Goal: Task Accomplishment & Management: Use online tool/utility

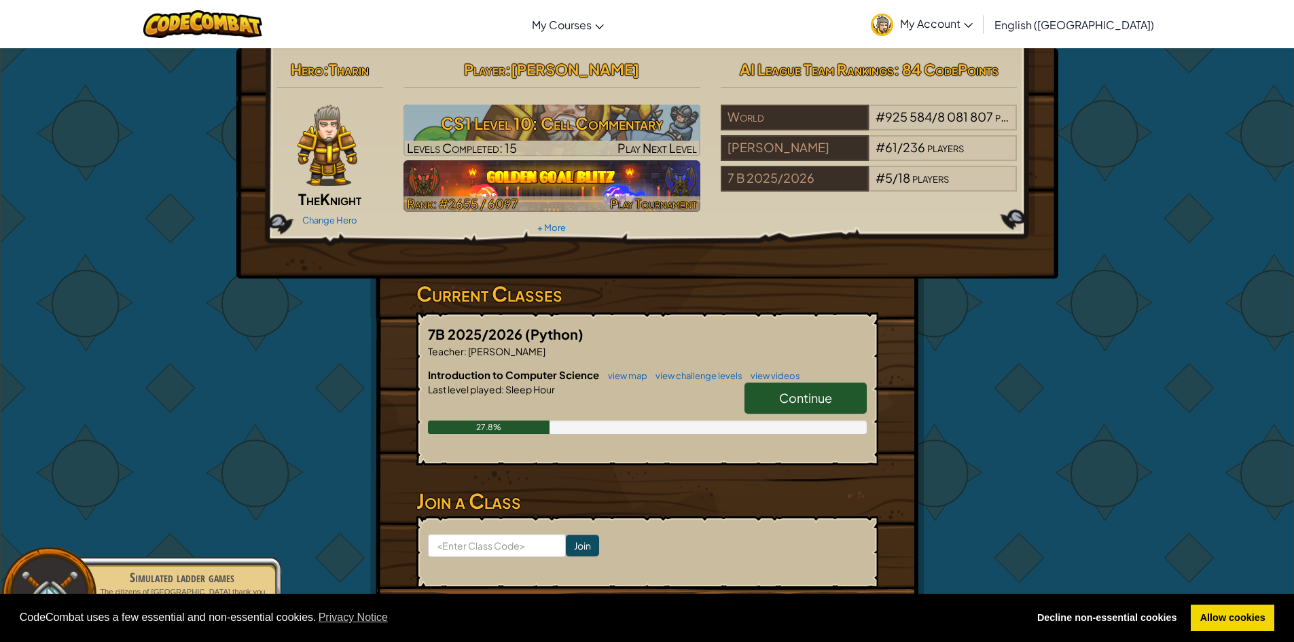
click at [615, 170] on img at bounding box center [551, 186] width 297 height 52
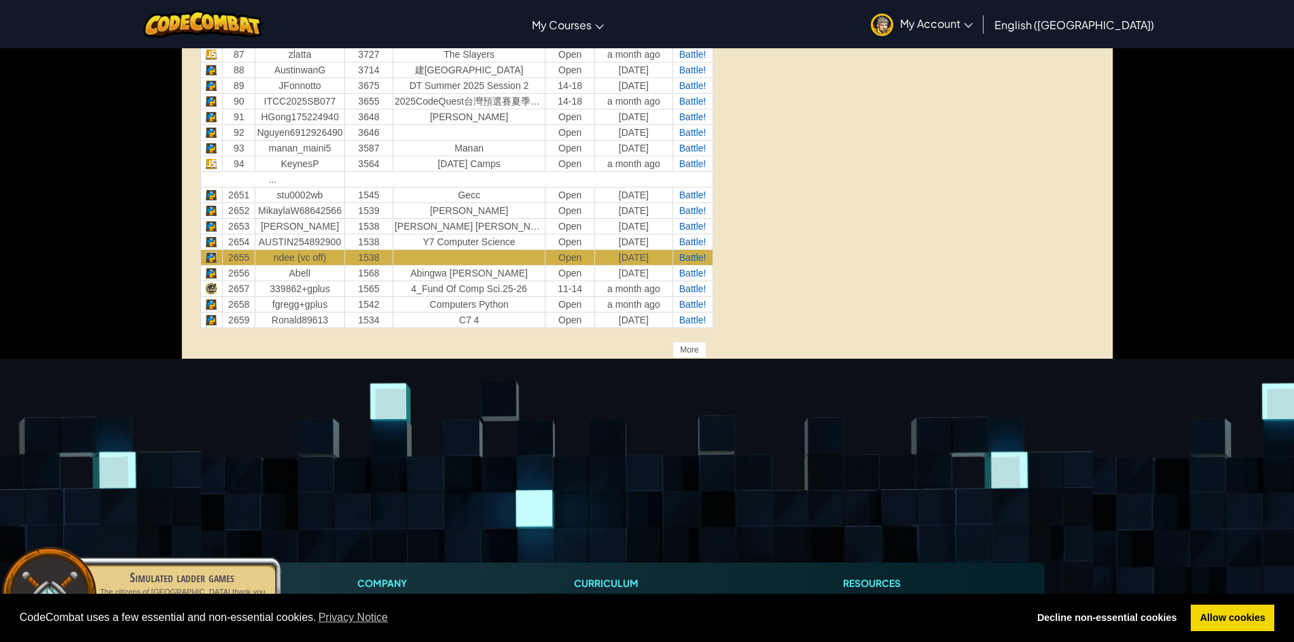
scroll to position [1695, 0]
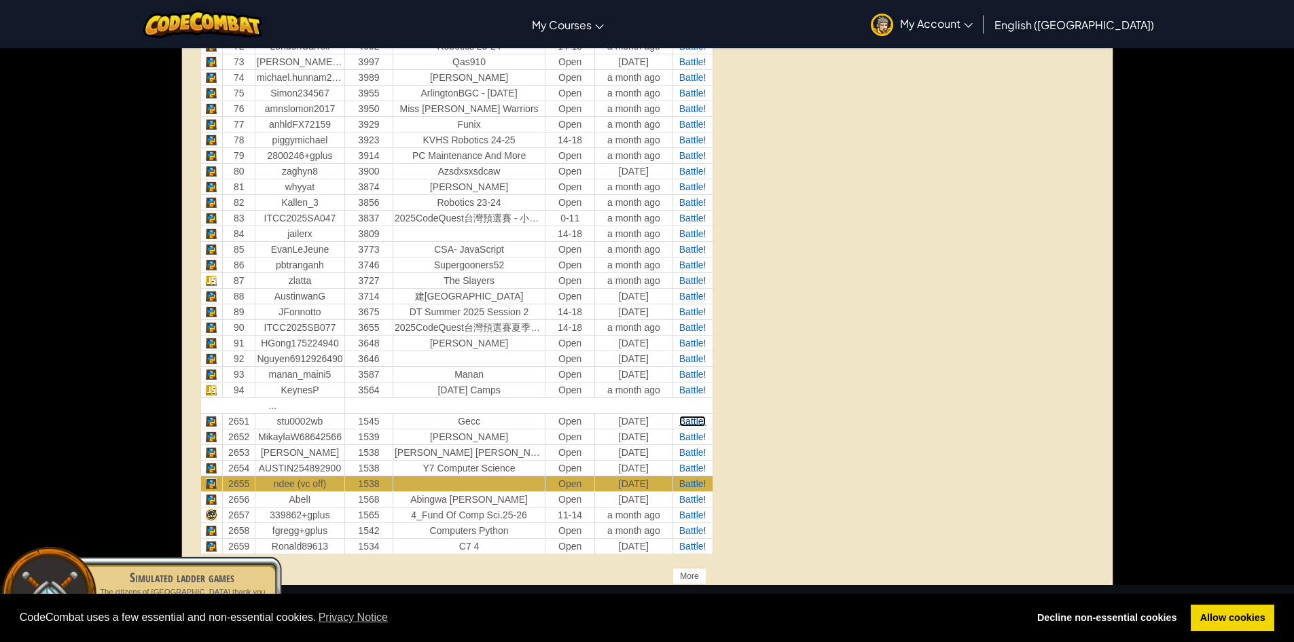
click at [697, 420] on span "Battle!" at bounding box center [692, 421] width 27 height 11
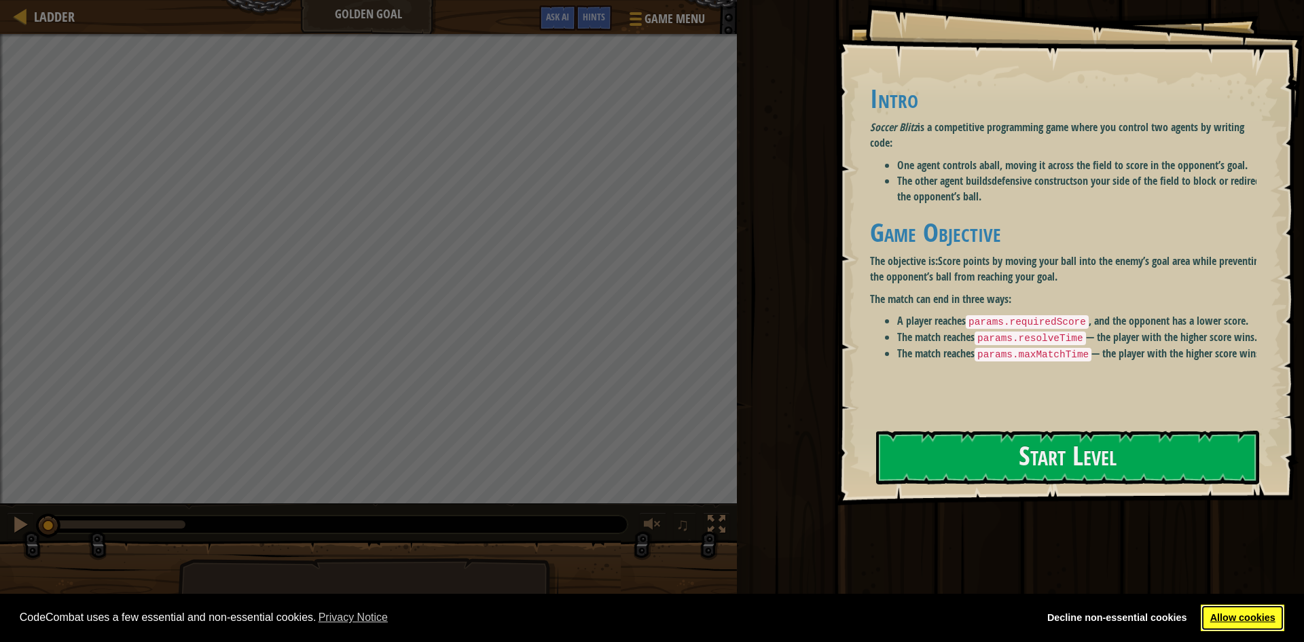
click at [1247, 605] on link "Allow cookies" at bounding box center [1243, 617] width 84 height 27
click at [1260, 619] on link "Allow cookies" at bounding box center [1243, 617] width 84 height 27
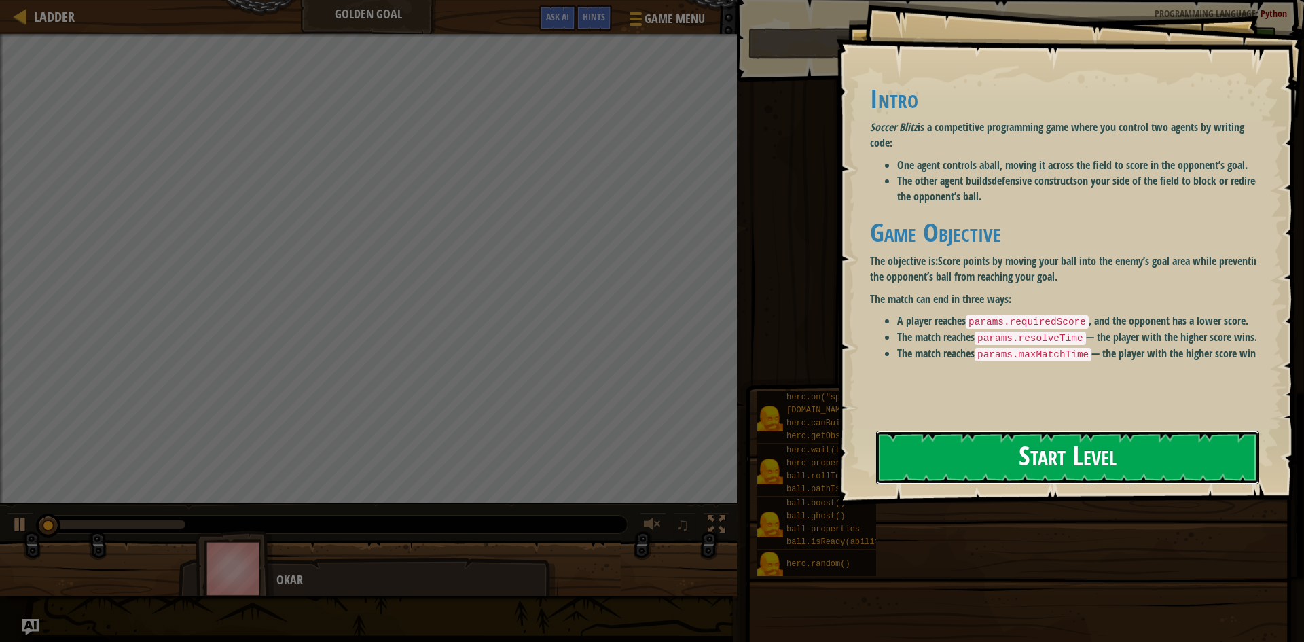
click at [1165, 469] on button "Start Level" at bounding box center [1067, 457] width 383 height 54
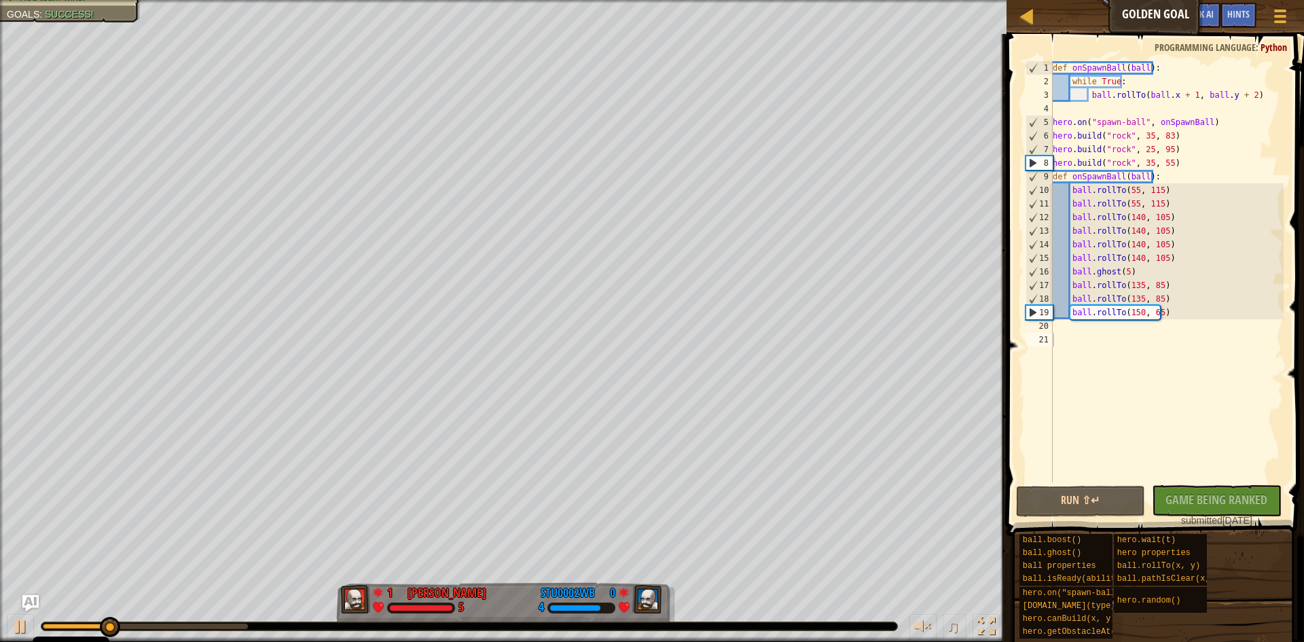
click at [1174, 494] on div "No New Code to Rank Rank My Game! Submitting... Submitted for Ranking Failed to…" at bounding box center [1210, 506] width 130 height 42
click at [20, 617] on div at bounding box center [21, 626] width 18 height 18
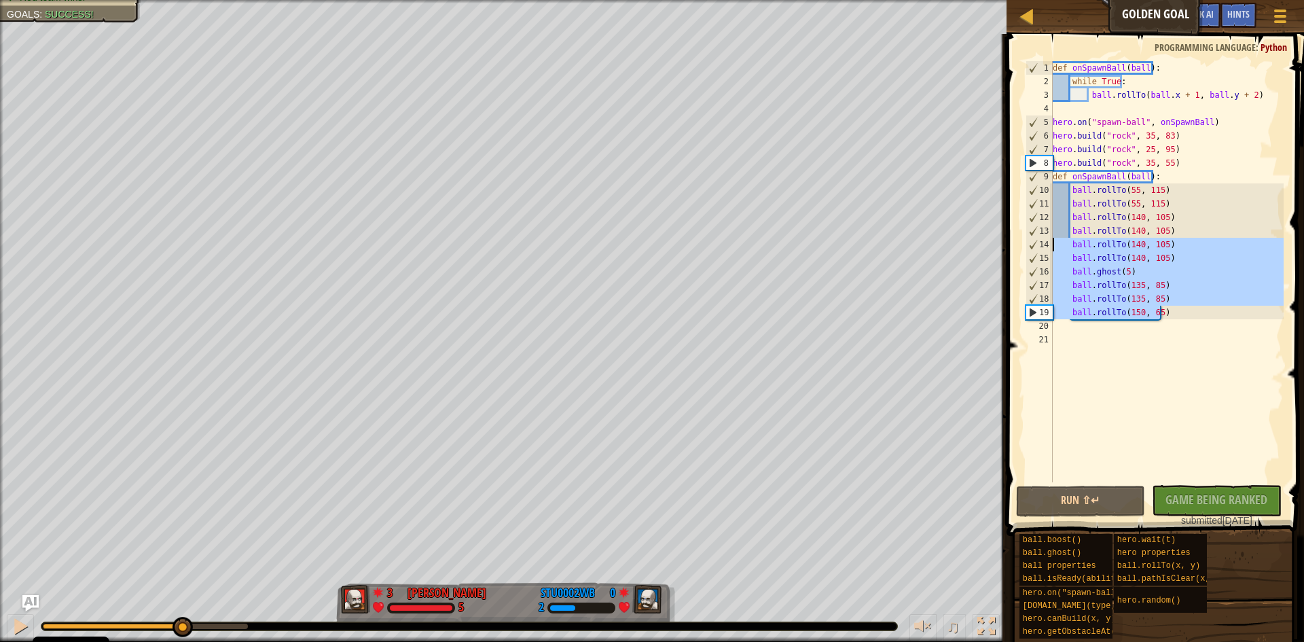
drag, startPoint x: 1162, startPoint y: 316, endPoint x: 1028, endPoint y: 244, distance: 151.9
click at [1028, 244] on div "1 2 3 4 5 6 7 8 9 10 11 12 13 14 15 16 17 18 19 20 21 def onSpawnBall ( ball ) …" at bounding box center [1153, 271] width 261 height 421
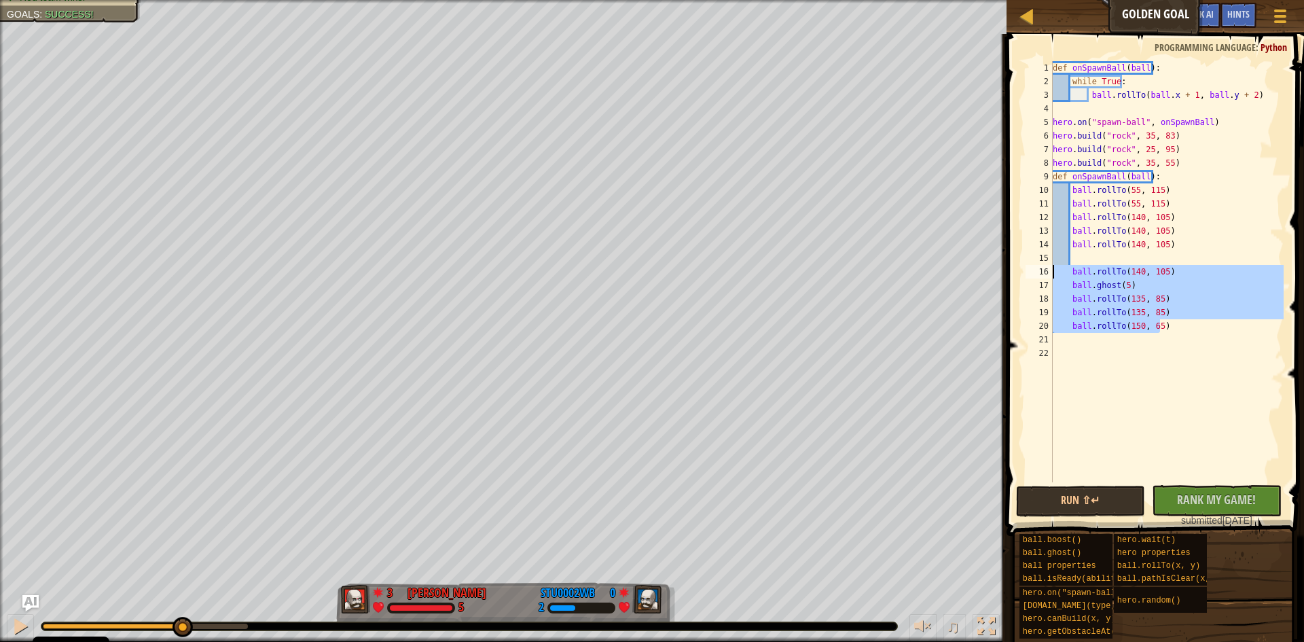
drag, startPoint x: 1167, startPoint y: 330, endPoint x: 1050, endPoint y: 270, distance: 130.6
click at [1050, 270] on div "ball.rollTo(140, 105) 1 2 3 4 5 6 7 8 9 10 11 12 13 14 15 16 17 18 19 20 21 22 …" at bounding box center [1153, 271] width 261 height 421
type textarea "ball.rollTo(140, 105) ball.ghost(5)"
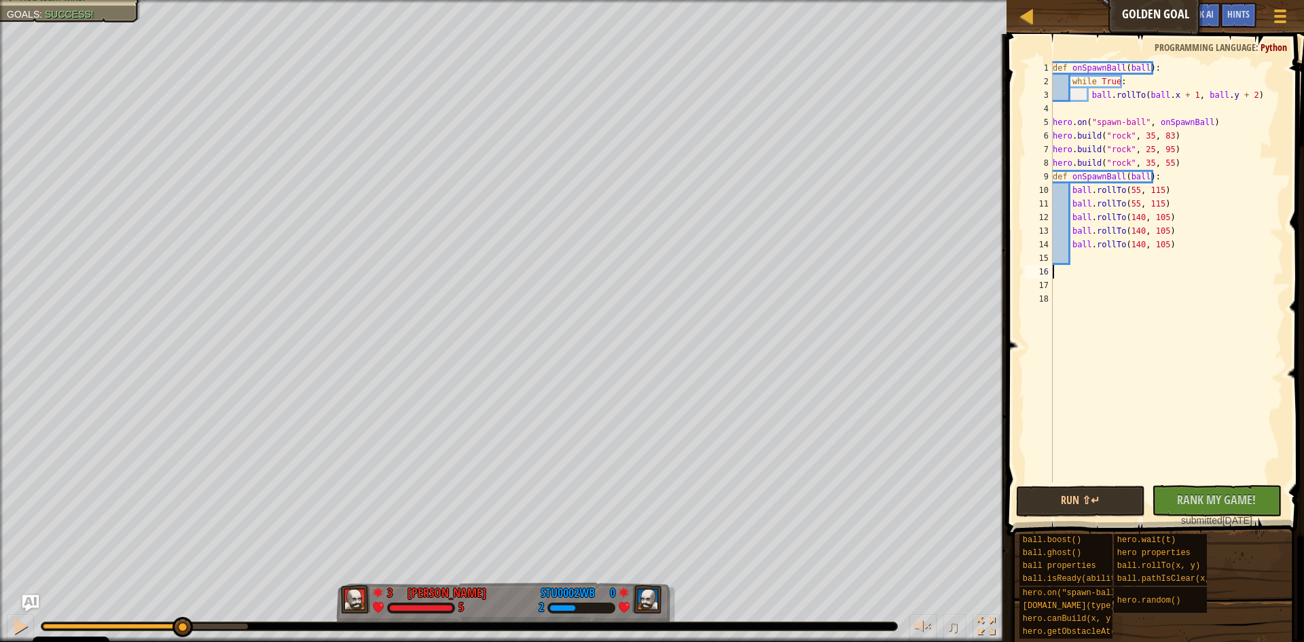
click at [1068, 255] on div "def onSpawnBall ( ball ) : while True : ball . rollTo ( ball . x + 1 , ball . y…" at bounding box center [1167, 285] width 234 height 448
click at [1069, 254] on div "def onSpawnBall ( ball ) : while True : ball . rollTo ( ball . x + 1 , ball . y…" at bounding box center [1167, 285] width 234 height 448
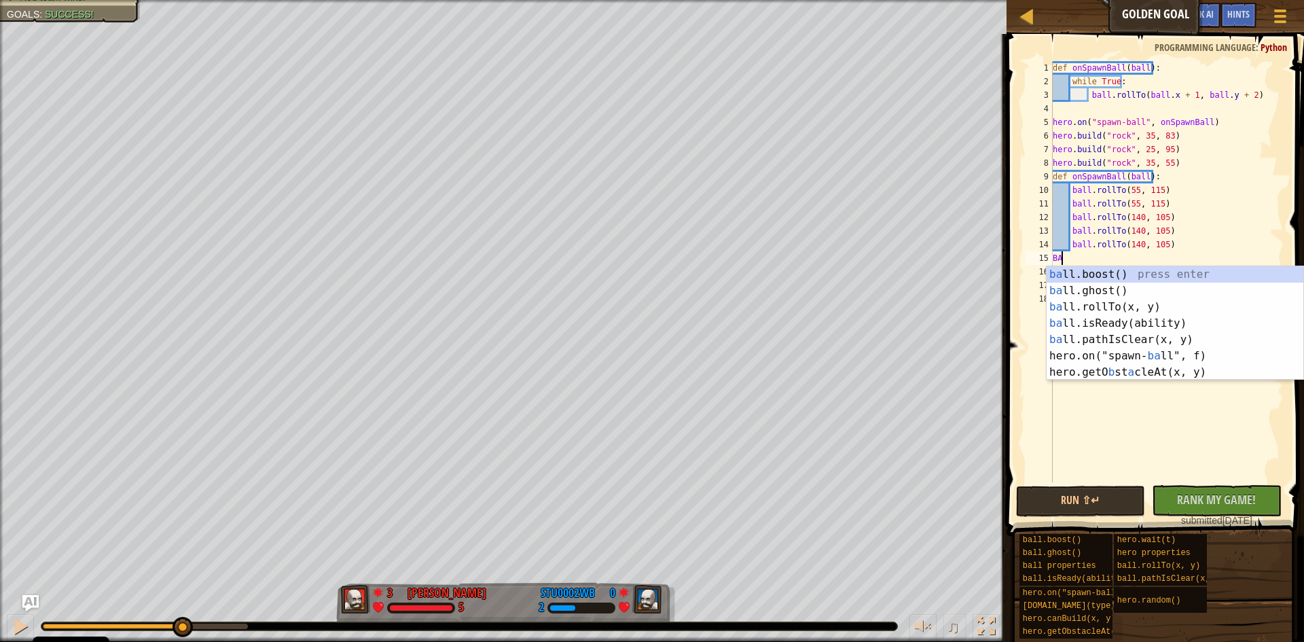
type textarea "B"
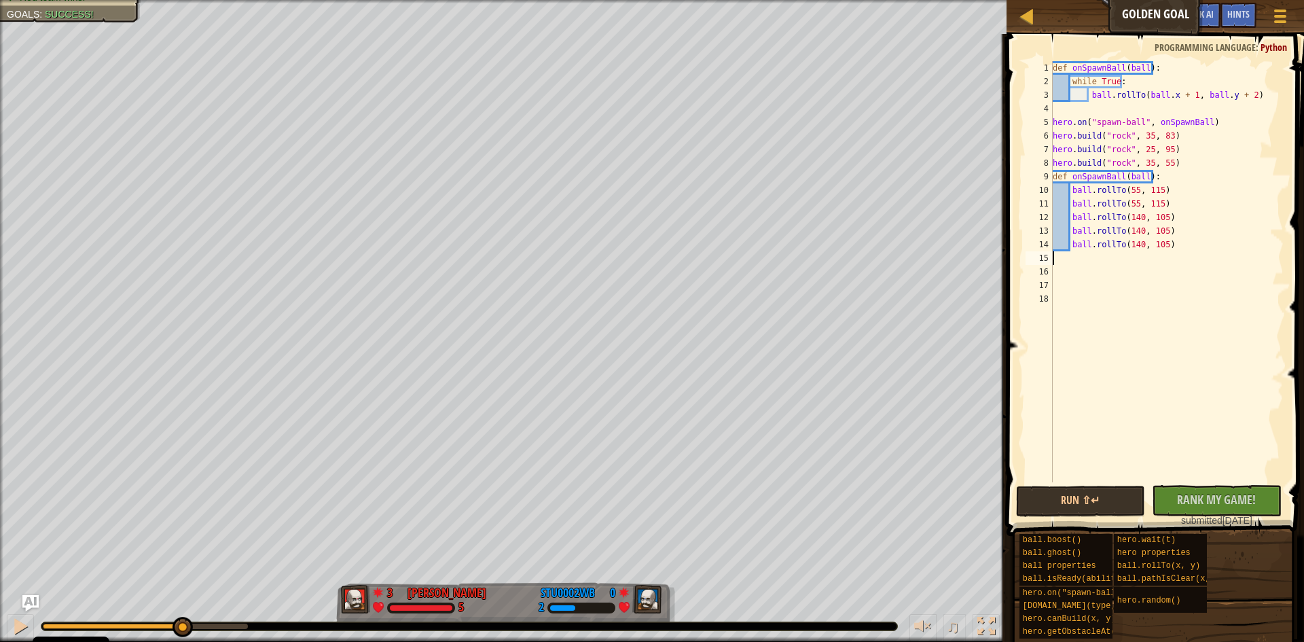
type textarea "ball.rollTo(140, 105)"
type textarea "B"
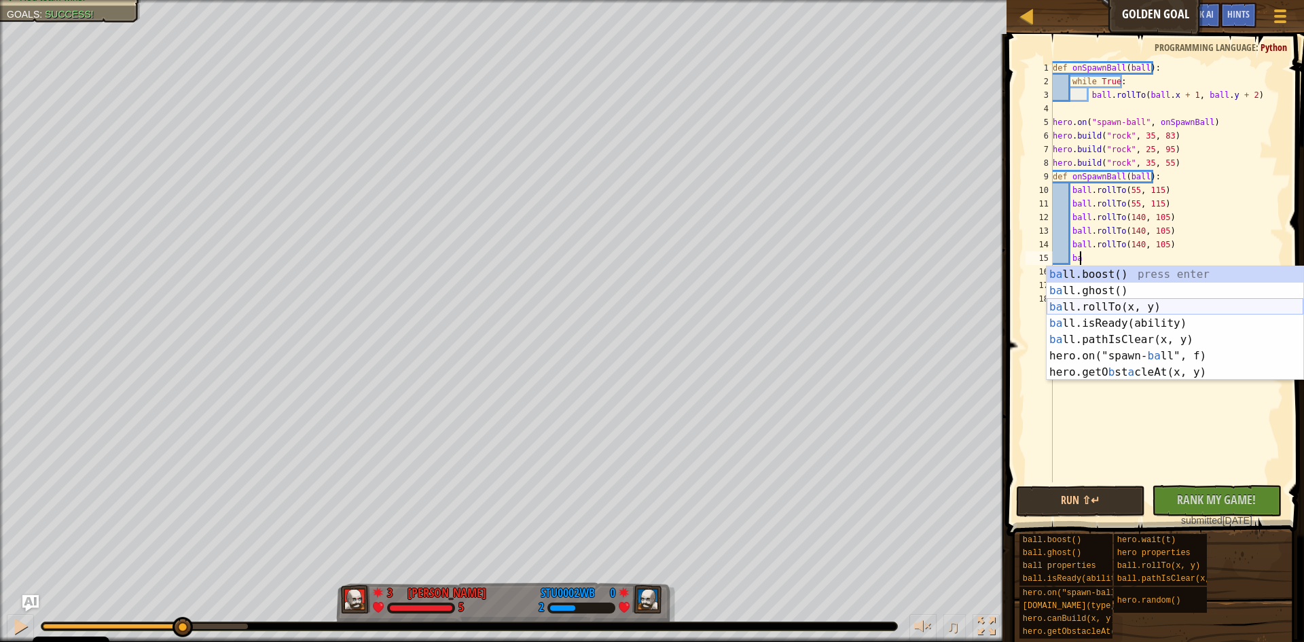
click at [1147, 309] on div "ba ll.boost() press enter ba ll.ghost() press enter ba ll.rollTo(x, y) press en…" at bounding box center [1174, 339] width 257 height 147
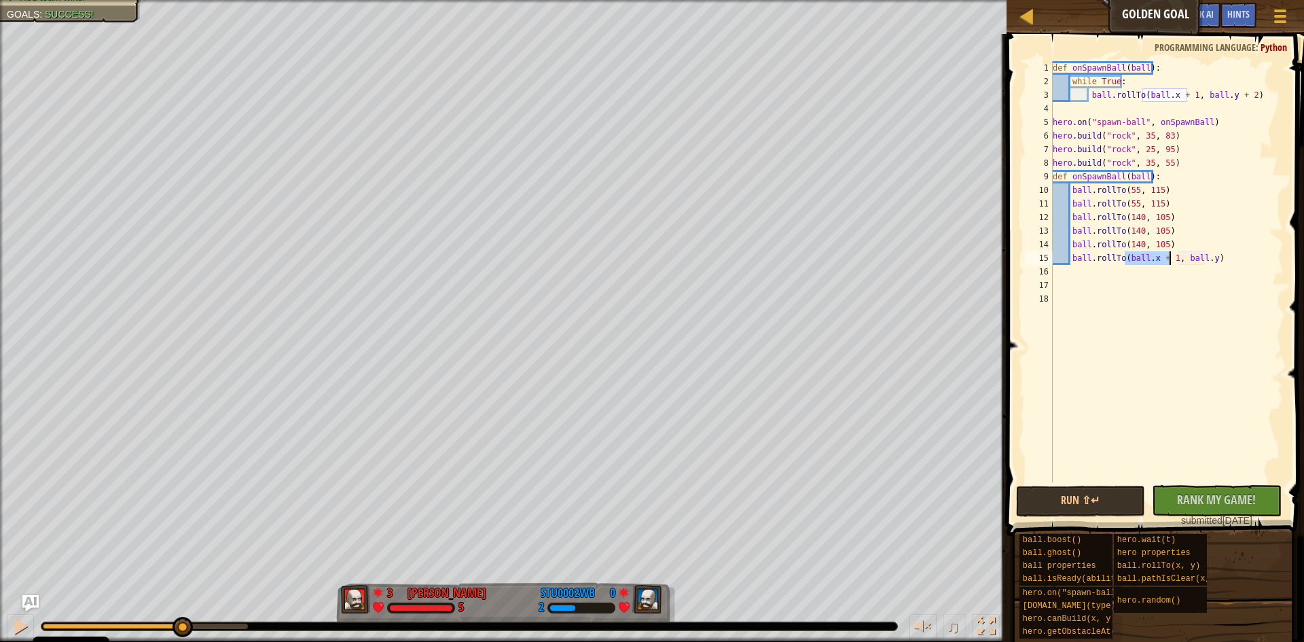
click at [1150, 259] on div "def onSpawnBall ( ball ) : while True : ball . rollTo ( ball . x + 1 , ball . y…" at bounding box center [1167, 271] width 234 height 421
click at [1171, 254] on div "def onSpawnBall ( ball ) : while True : ball . rollTo ( ball . x + 1 , ball . y…" at bounding box center [1167, 285] width 234 height 448
click at [1177, 255] on div "def onSpawnBall ( ball ) : while True : ball . rollTo ( ball . x + 1 , ball . y…" at bounding box center [1167, 285] width 234 height 448
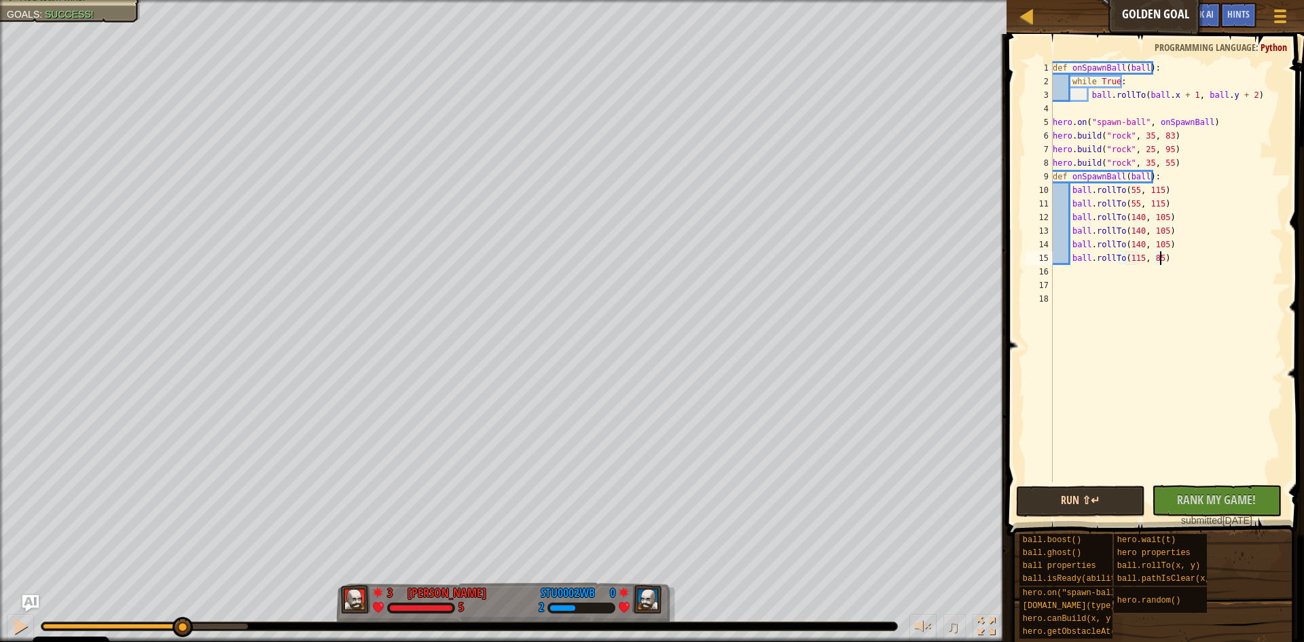
type textarea "ball.rollTo(115, 85)"
click at [1078, 504] on button "Run ⇧↵" at bounding box center [1081, 500] width 130 height 31
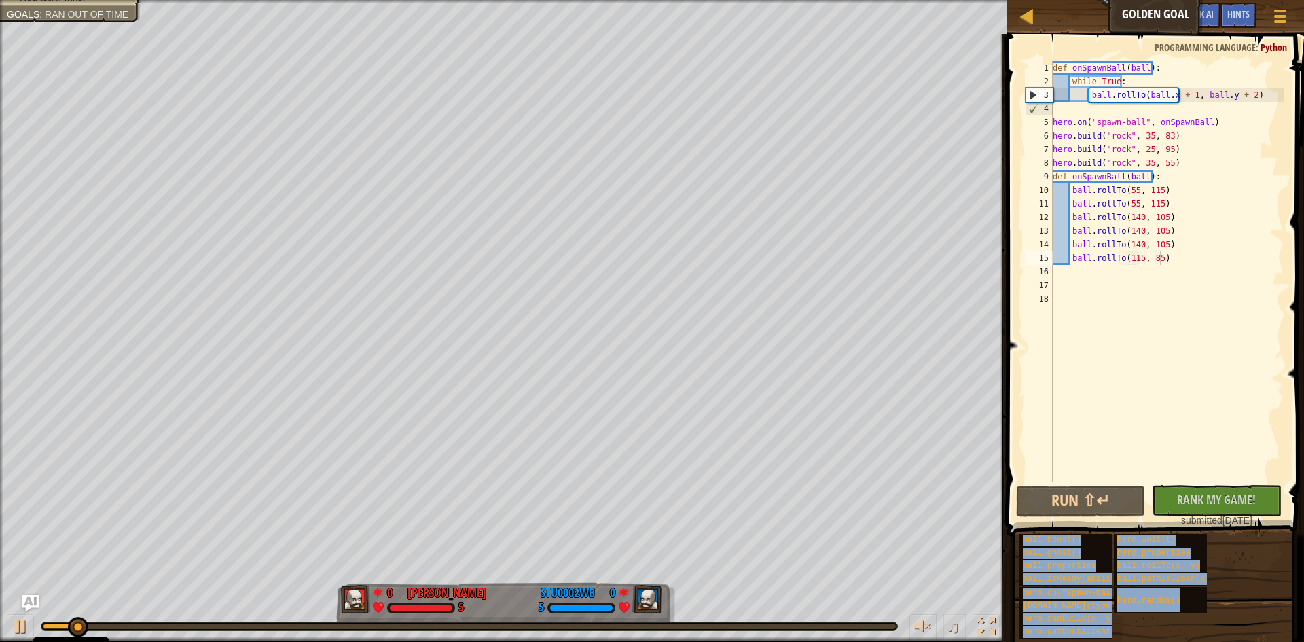
drag, startPoint x: 75, startPoint y: 628, endPoint x: 0, endPoint y: 613, distance: 76.8
click at [0, 0] on body "Cookie Policy CodeCombat uses a few essential and non-essential cookies. Privac…" at bounding box center [652, 0] width 1304 height 0
click at [37, 546] on div "Red team wins. Goals : Ran out of time 0 [PERSON_NAME] 5 0 stu0002wb 5 ♫ Okar" at bounding box center [652, 321] width 1304 height 642
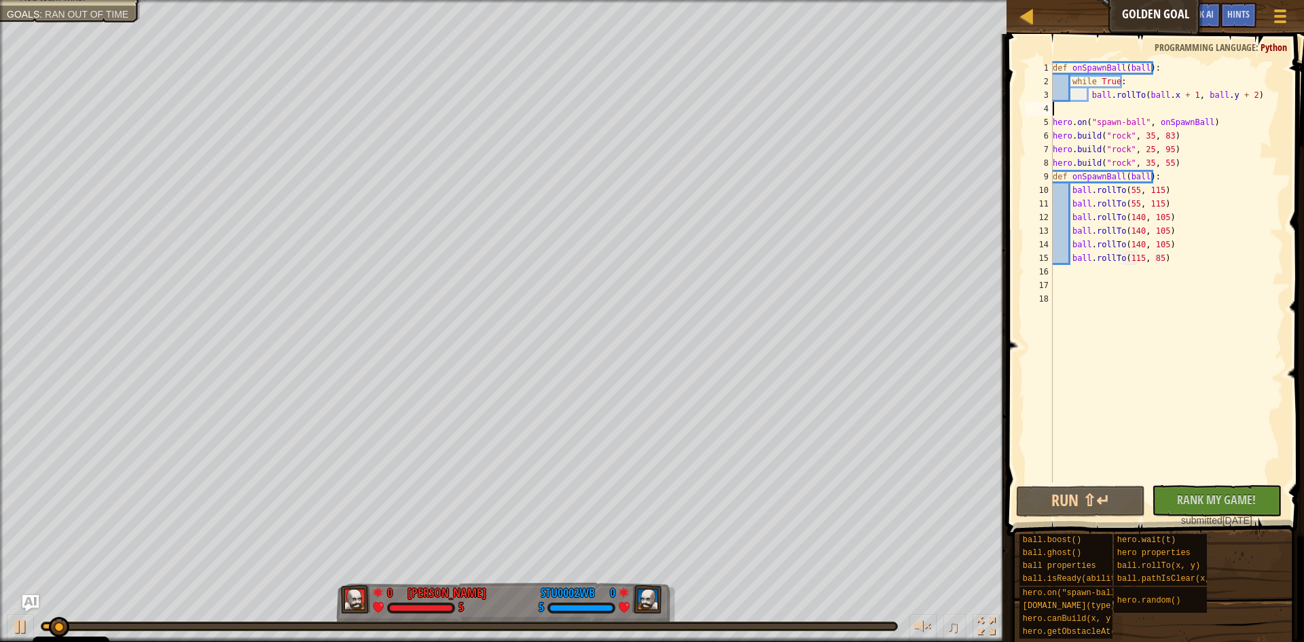
click at [1074, 114] on div "def onSpawnBall ( ball ) : while True : ball . rollTo ( ball . x + 1 , ball . y…" at bounding box center [1167, 285] width 234 height 448
click at [1075, 118] on div "def onSpawnBall ( ball ) : while True : ball . rollTo ( ball . x + 1 , ball . y…" at bounding box center [1167, 285] width 234 height 448
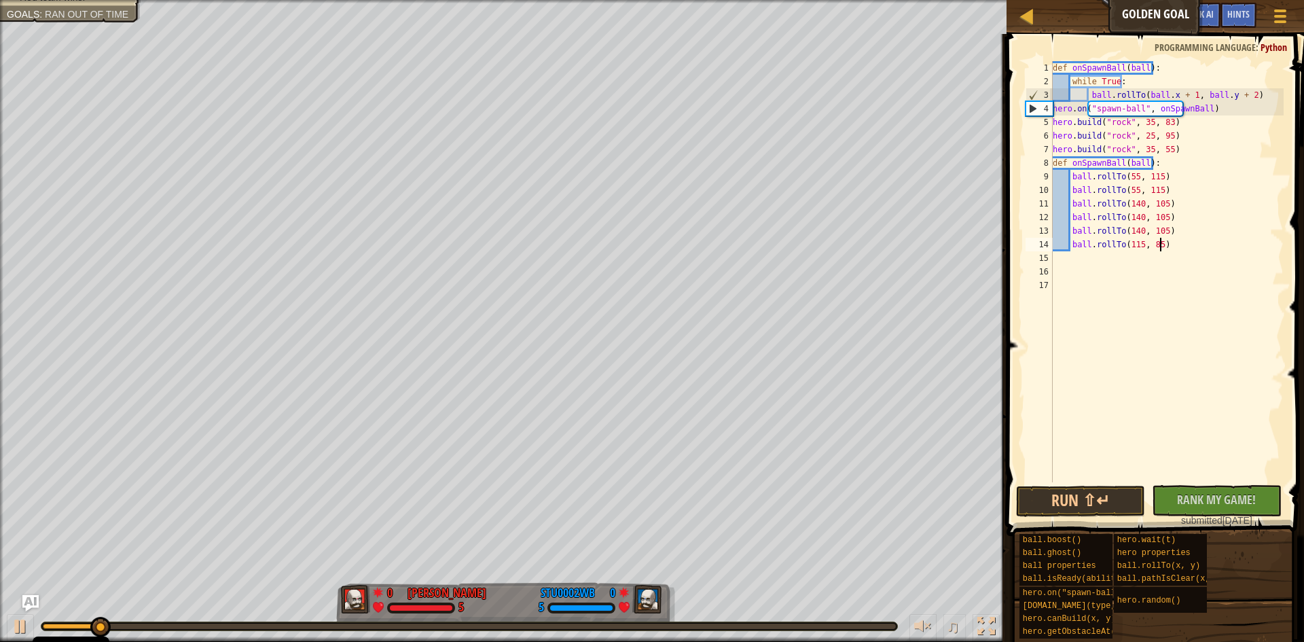
click at [1181, 249] on div "def onSpawnBall ( ball ) : while True : ball . rollTo ( ball . x + 1 , ball . y…" at bounding box center [1167, 285] width 234 height 448
drag, startPoint x: 1166, startPoint y: 242, endPoint x: 1073, endPoint y: 244, distance: 93.0
click at [1073, 244] on div "def onSpawnBall ( ball ) : while True : ball . rollTo ( ball . x + 1 , ball . y…" at bounding box center [1167, 285] width 234 height 448
drag, startPoint x: 1177, startPoint y: 244, endPoint x: 1067, endPoint y: 246, distance: 110.0
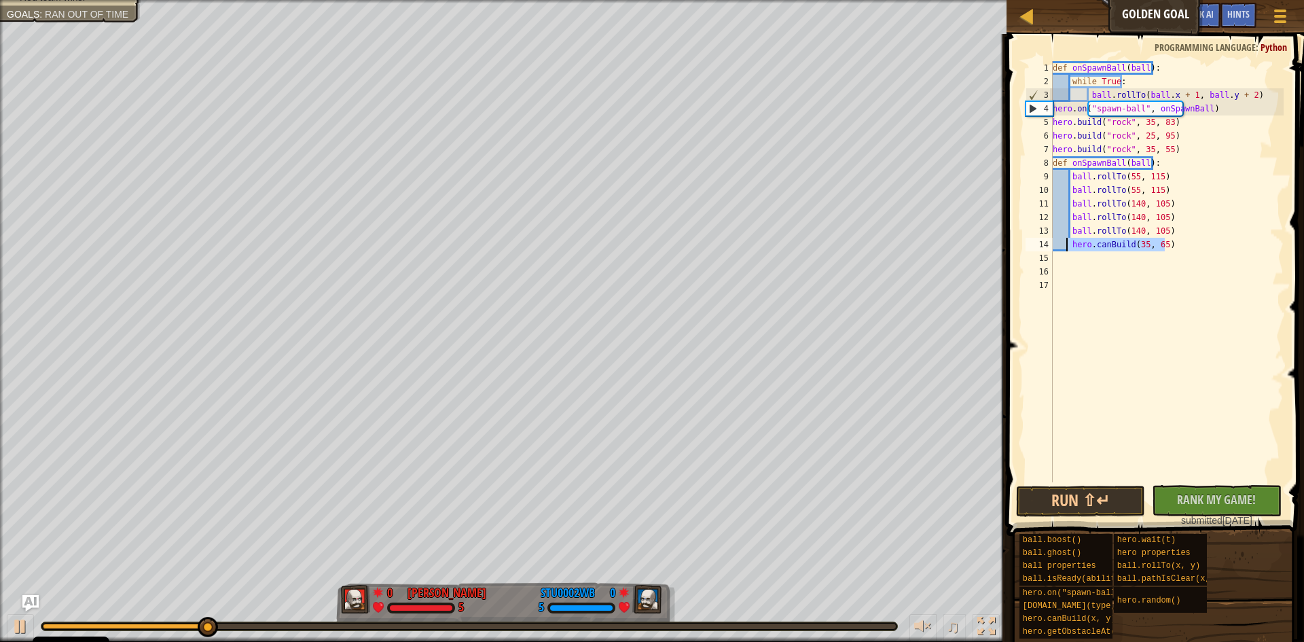
click at [1067, 246] on div "def onSpawnBall ( ball ) : while True : ball . rollTo ( ball . x + 1 , ball . y…" at bounding box center [1167, 285] width 234 height 448
paste textarea
click at [1135, 242] on div "def onSpawnBall ( ball ) : while True : ball . rollTo ( ball . x + 1 , ball . y…" at bounding box center [1167, 271] width 234 height 421
drag, startPoint x: 1152, startPoint y: 246, endPoint x: 1073, endPoint y: 244, distance: 79.5
click at [1073, 244] on div "def onSpawnBall ( ball ) : while True : ball . rollTo ( ball . x + 1 , ball . y…" at bounding box center [1167, 285] width 234 height 448
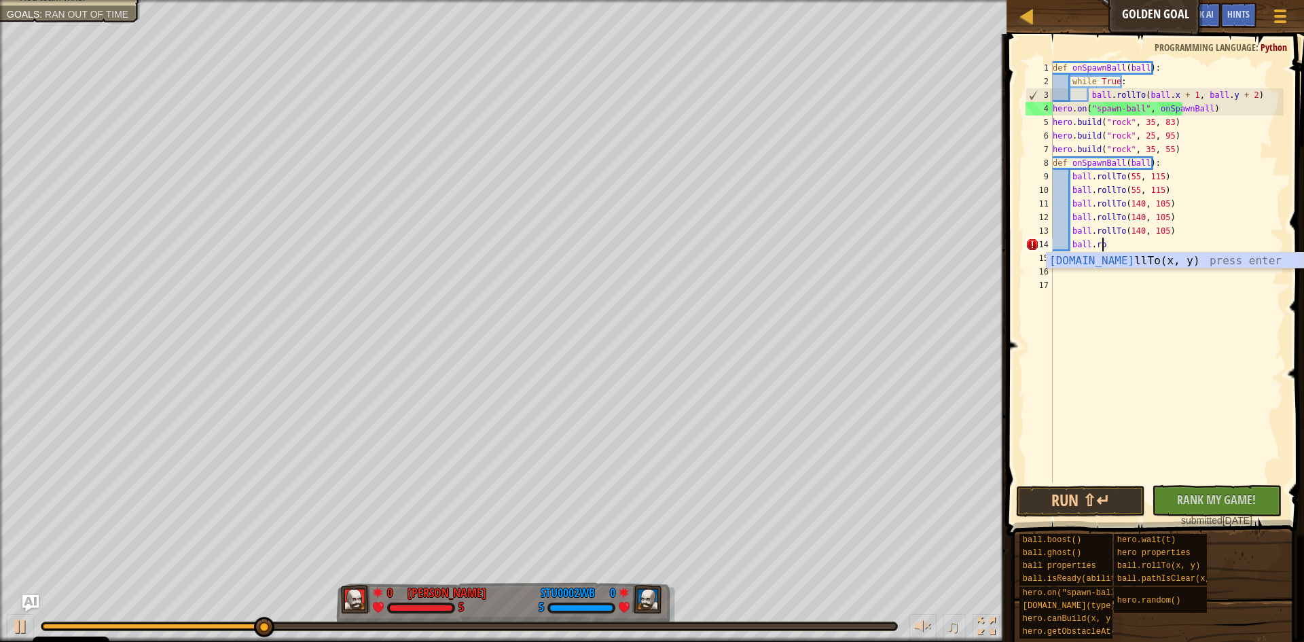
scroll to position [6, 4]
click at [1198, 255] on div "ball.roll To(x, y) press enter" at bounding box center [1174, 277] width 257 height 49
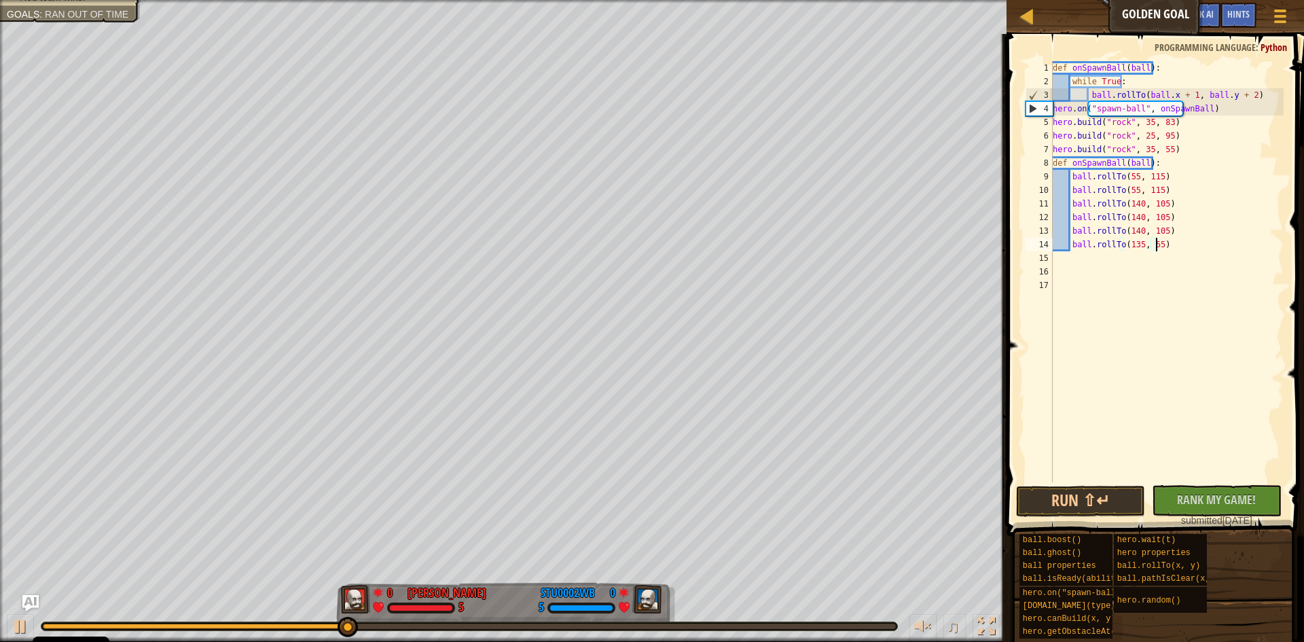
scroll to position [6, 8]
type textarea "ball.rollTo(135, 65)"
click at [1215, 507] on span "Rank My Game!" at bounding box center [1216, 499] width 79 height 17
click at [1134, 498] on button "Run ⇧↵" at bounding box center [1081, 500] width 130 height 31
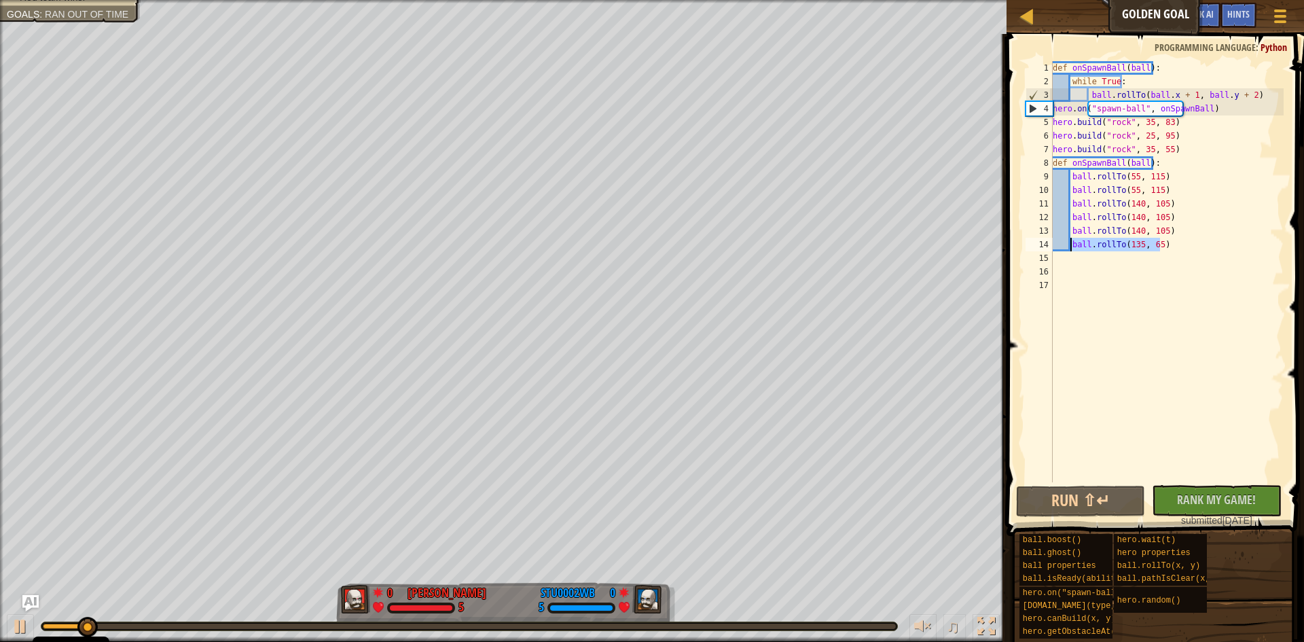
drag, startPoint x: 1137, startPoint y: 245, endPoint x: 1071, endPoint y: 244, distance: 65.9
click at [1071, 244] on div "def onSpawnBall ( ball ) : while True : ball . rollTo ( ball . x + 1 , ball . y…" at bounding box center [1167, 285] width 234 height 448
click at [1206, 257] on div "def onSpawnBall ( ball ) : while True : ball . rollTo ( ball . x + 1 , ball . y…" at bounding box center [1167, 285] width 234 height 448
click at [1190, 239] on div "def onSpawnBall ( ball ) : while True : ball . rollTo ( ball . x + 1 , ball . y…" at bounding box center [1167, 285] width 234 height 448
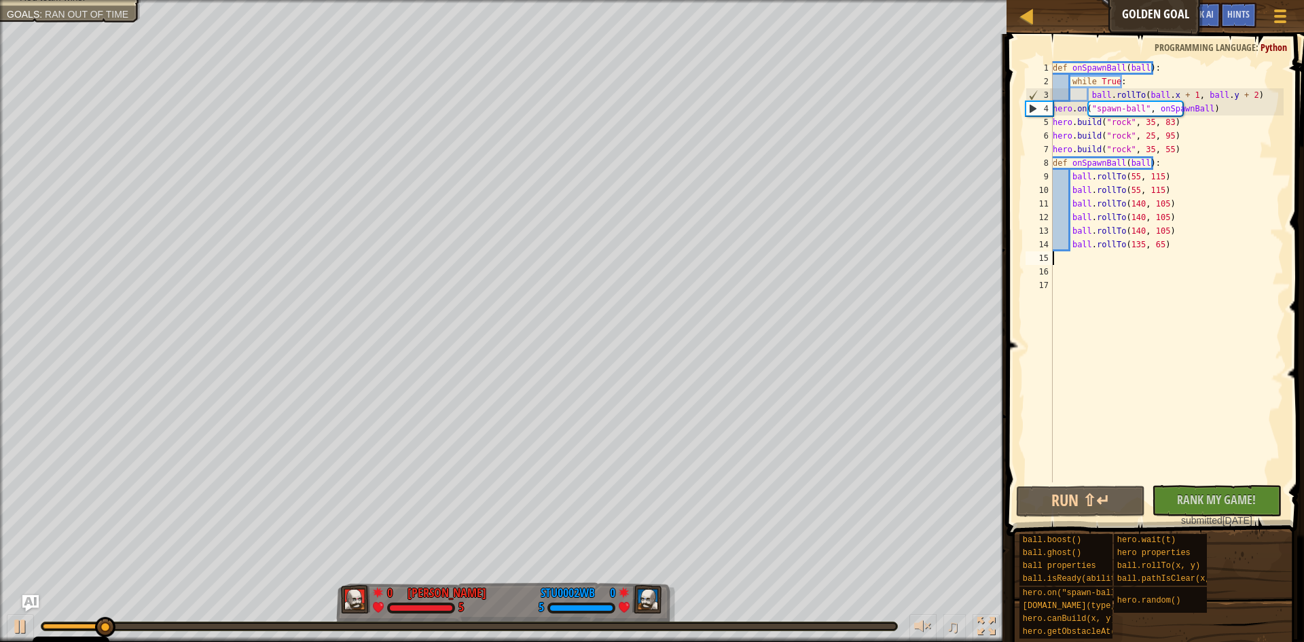
type textarea "ball.rollTo(135, 65)"
paste textarea "ball.rollTo(135, 65)"
type textarea "ball.rollTo(135, 65)"
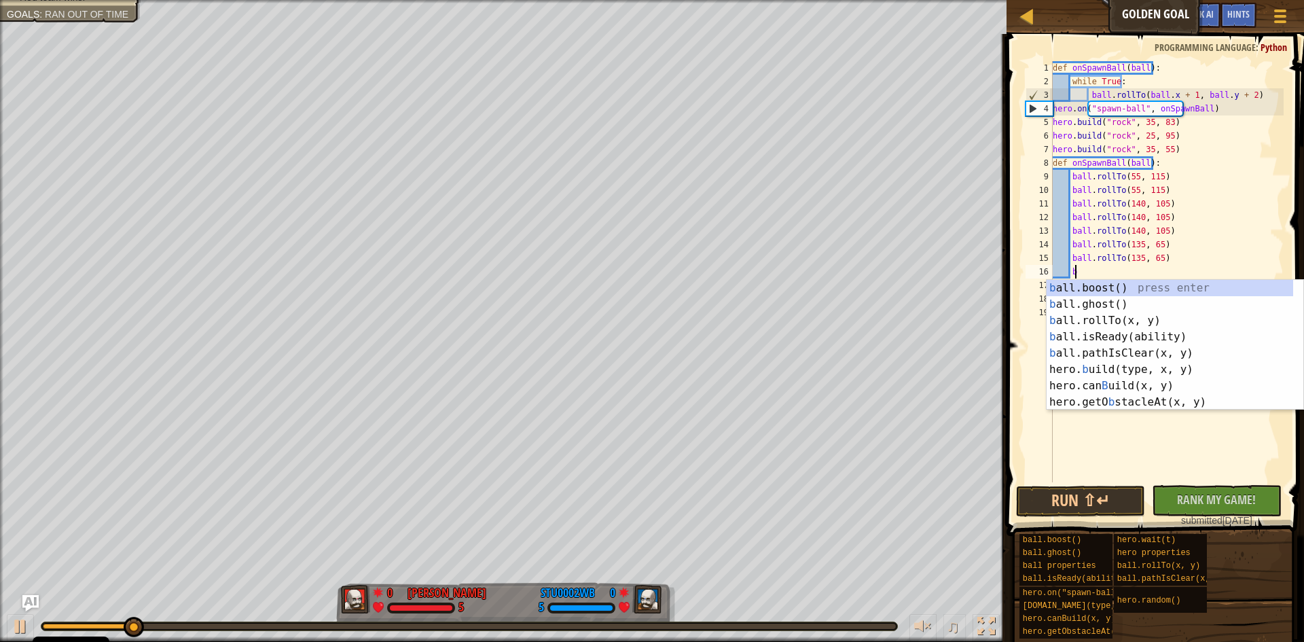
scroll to position [6, 1]
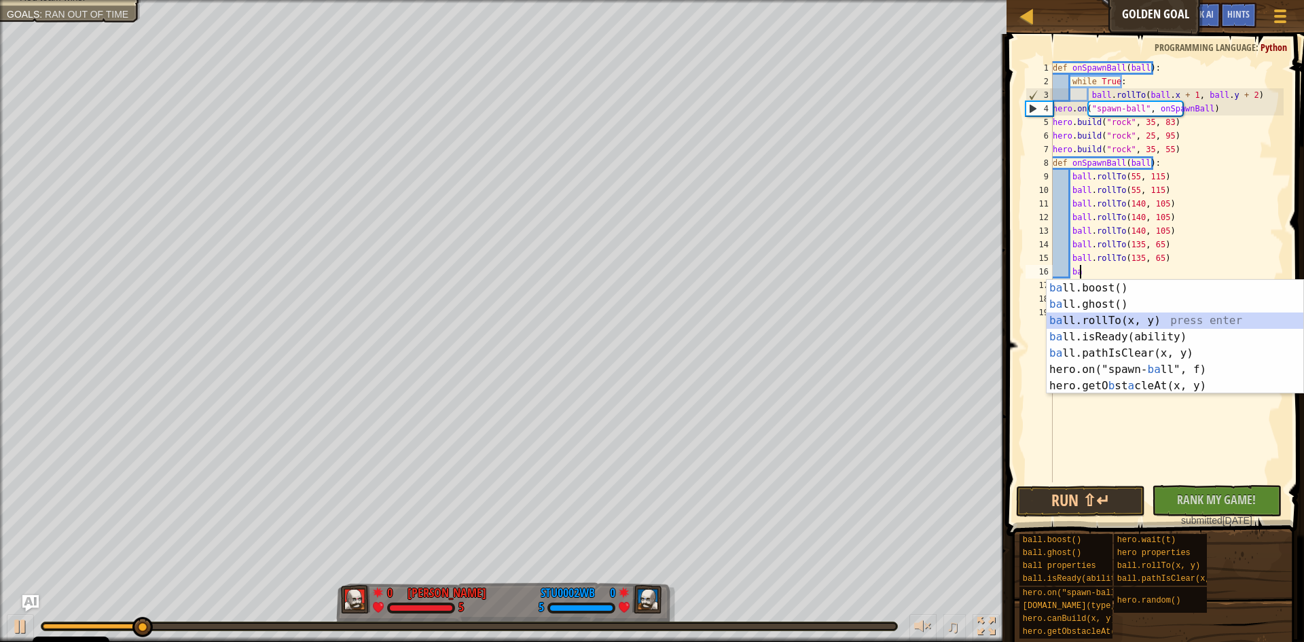
click at [1200, 320] on div "ba ll.boost() press enter ba ll.ghost() press enter ba ll.rollTo(x, y) press en…" at bounding box center [1174, 353] width 257 height 147
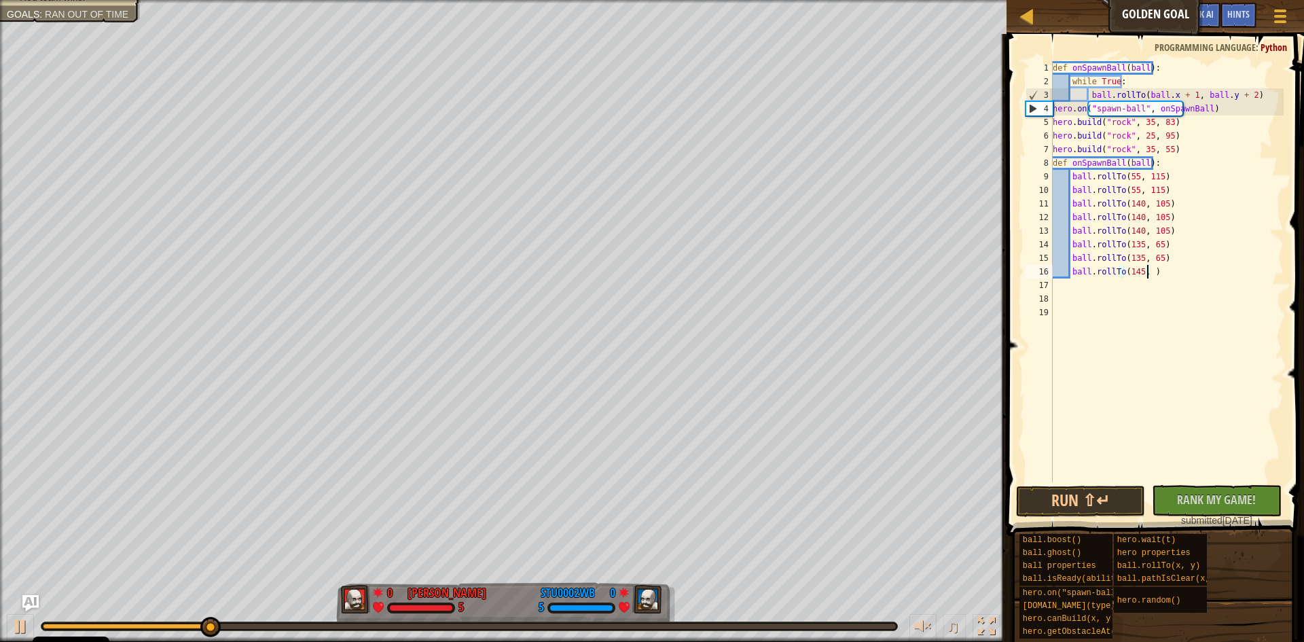
scroll to position [6, 8]
click at [1165, 256] on div "def onSpawnBall ( ball ) : while True : ball . rollTo ( ball . x + 1 , ball . y…" at bounding box center [1167, 285] width 234 height 448
click at [1099, 512] on button "Run ⇧↵" at bounding box center [1081, 500] width 130 height 31
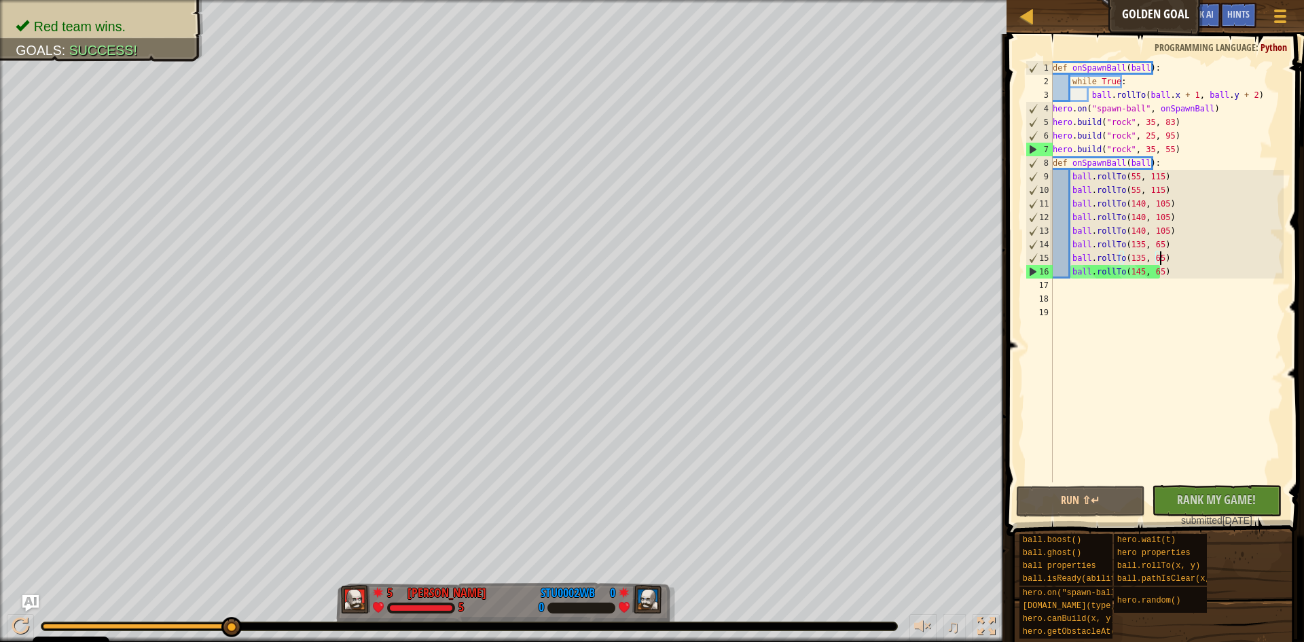
click at [1150, 223] on div "def onSpawnBall ( ball ) : while True : ball . rollTo ( ball . x + 1 , ball . y…" at bounding box center [1167, 285] width 234 height 448
type textarea "ball.rollTo(140, 105)"
drag, startPoint x: 1177, startPoint y: 230, endPoint x: 1051, endPoint y: 228, distance: 126.3
click at [1051, 228] on div "ball.rollTo(140, 105) 1 2 3 4 5 6 7 8 9 10 11 12 13 14 15 16 17 18 19 def onSpa…" at bounding box center [1153, 271] width 261 height 421
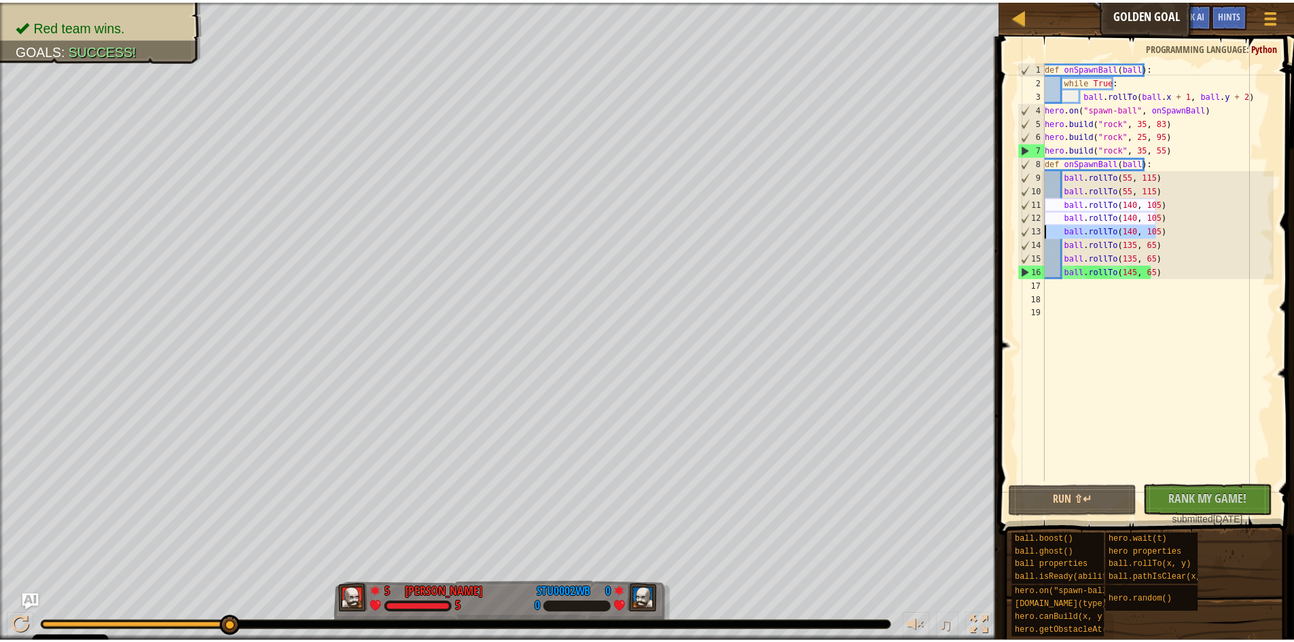
scroll to position [6, 0]
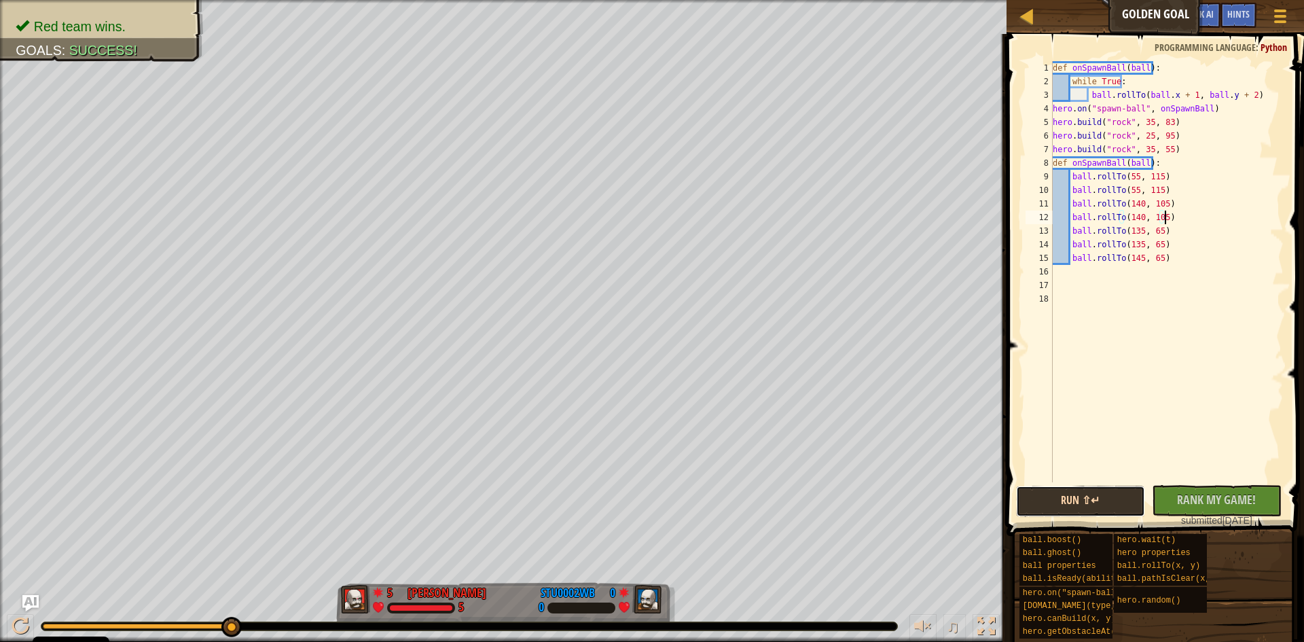
click at [1085, 505] on button "Run ⇧↵" at bounding box center [1081, 500] width 130 height 31
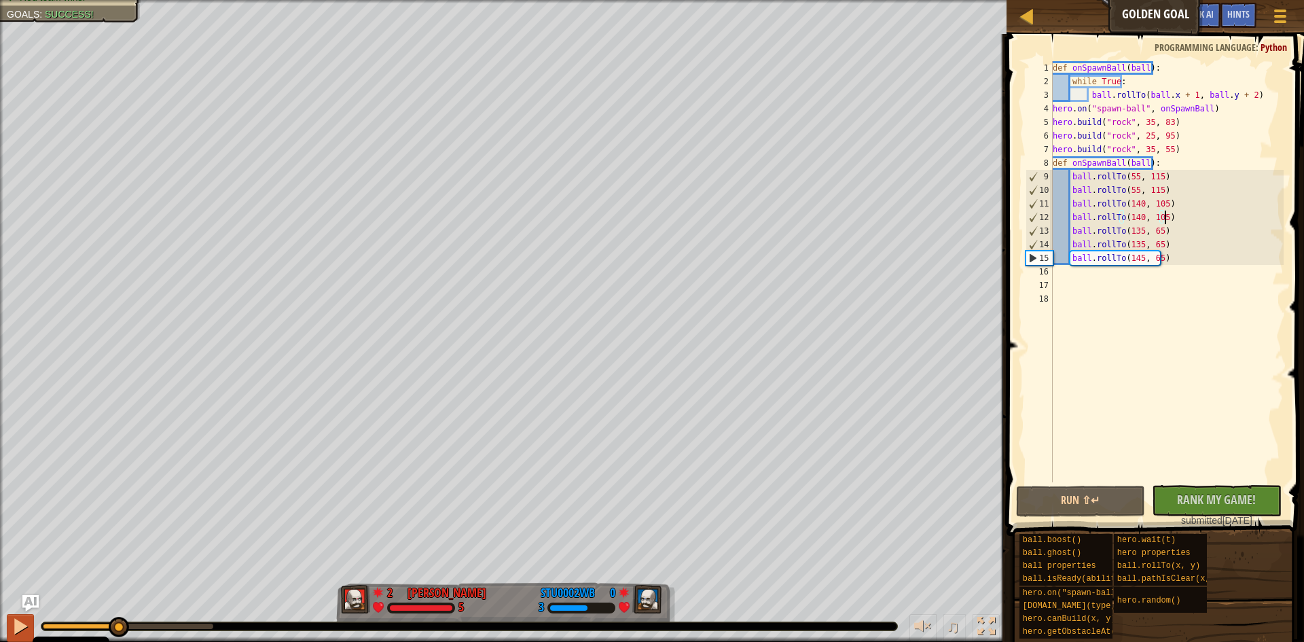
drag, startPoint x: 83, startPoint y: 622, endPoint x: 23, endPoint y: 618, distance: 59.9
click at [23, 618] on div "♫" at bounding box center [503, 622] width 1006 height 41
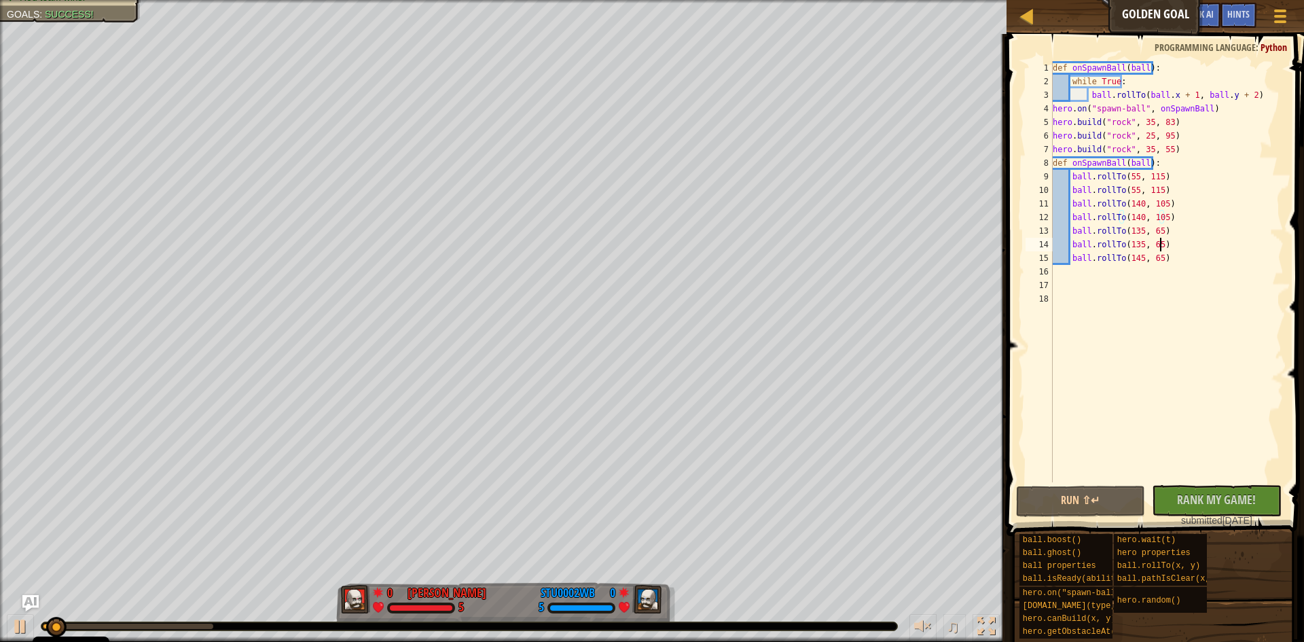
click at [1173, 238] on div "def onSpawnBall ( ball ) : while True : ball . rollTo ( ball . x + 1 , ball . y…" at bounding box center [1167, 285] width 234 height 448
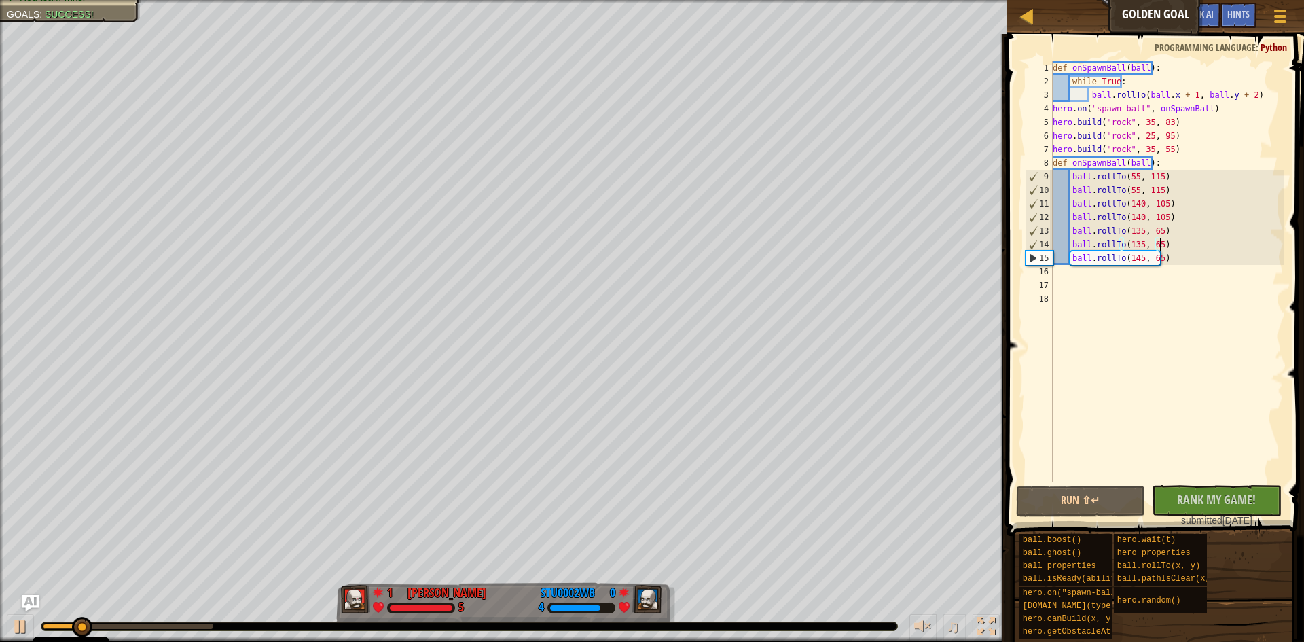
click at [1173, 215] on div "def onSpawnBall ( ball ) : while True : ball . rollTo ( ball . x + 1 , ball . y…" at bounding box center [1167, 285] width 234 height 448
click at [1177, 222] on div "def onSpawnBall ( ball ) : while True : ball . rollTo ( ball . x + 1 , ball . y…" at bounding box center [1167, 285] width 234 height 448
click at [1179, 232] on div "def onSpawnBall ( ball ) : while True : ball . rollTo ( ball . x + 1 , ball . y…" at bounding box center [1167, 285] width 234 height 448
type textarea "ball.rollTo(135, 65)"
click at [1176, 245] on div "def onSpawnBall ( ball ) : while True : ball . rollTo ( ball . x + 1 , ball . y…" at bounding box center [1167, 285] width 234 height 448
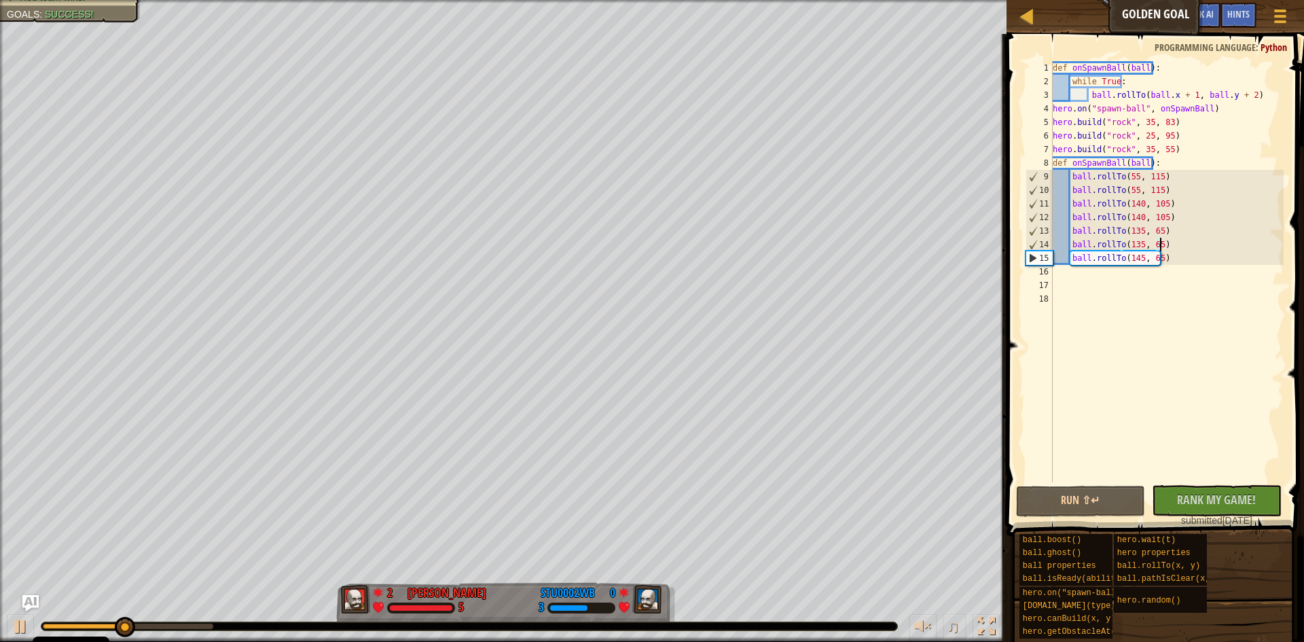
click at [1163, 237] on div "def onSpawnBall ( ball ) : while True : ball . rollTo ( ball . x + 1 , ball . y…" at bounding box center [1167, 285] width 234 height 448
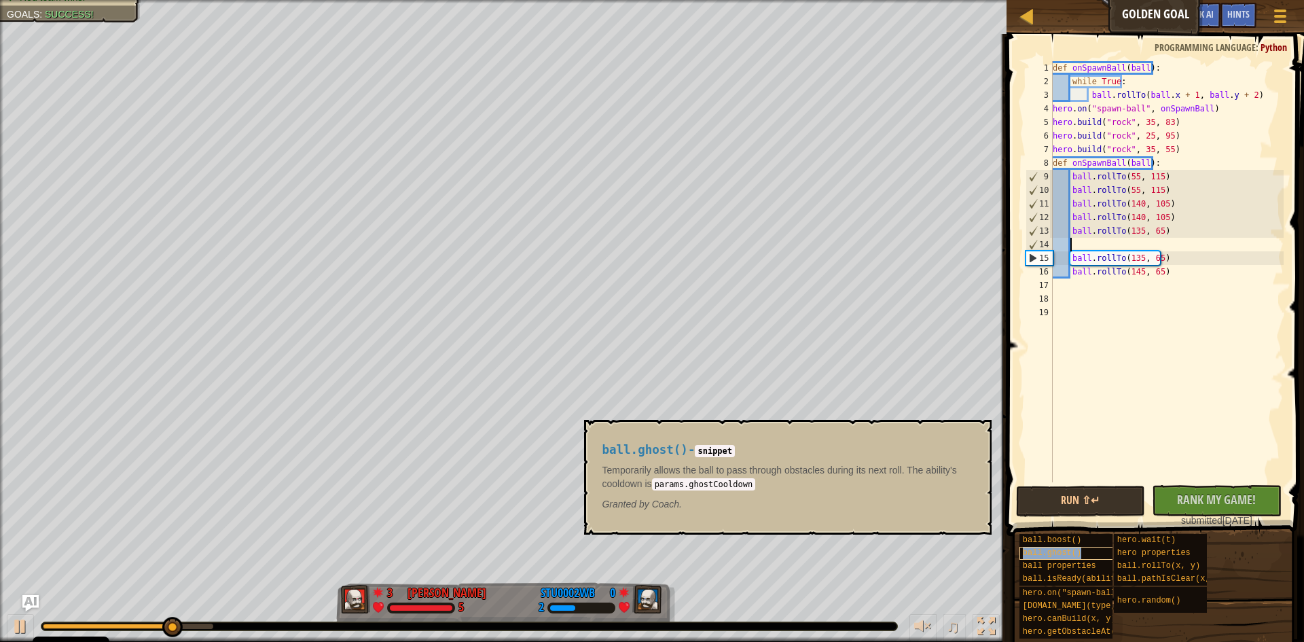
click at [1099, 558] on div "ball.ghost()" at bounding box center [1084, 553] width 130 height 13
click at [1069, 557] on div "ball.ghost()" at bounding box center [1084, 553] width 130 height 13
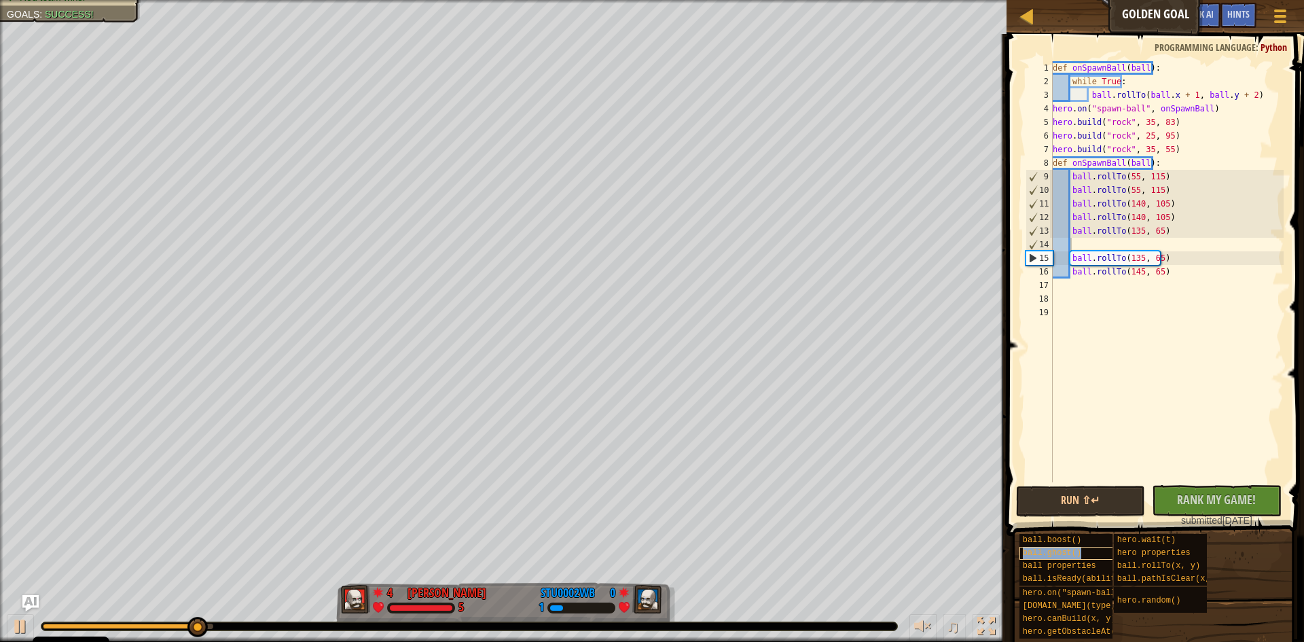
type textarea "ball.ghost()"
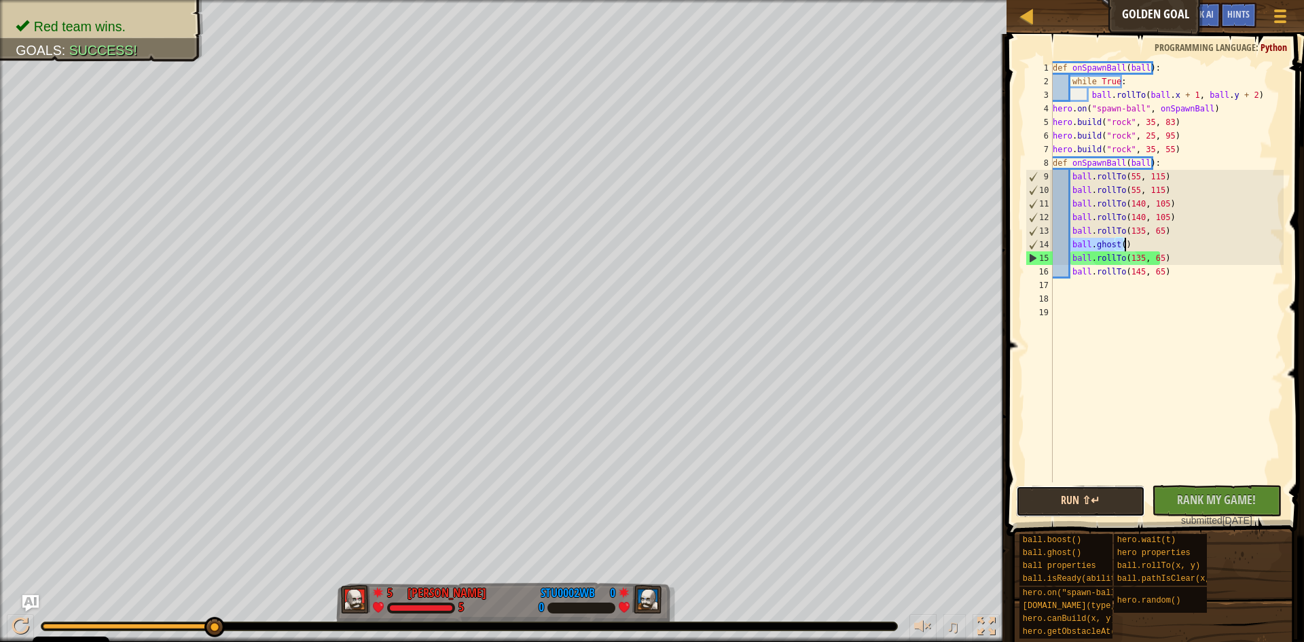
click at [1107, 509] on button "Run ⇧↵" at bounding box center [1081, 500] width 130 height 31
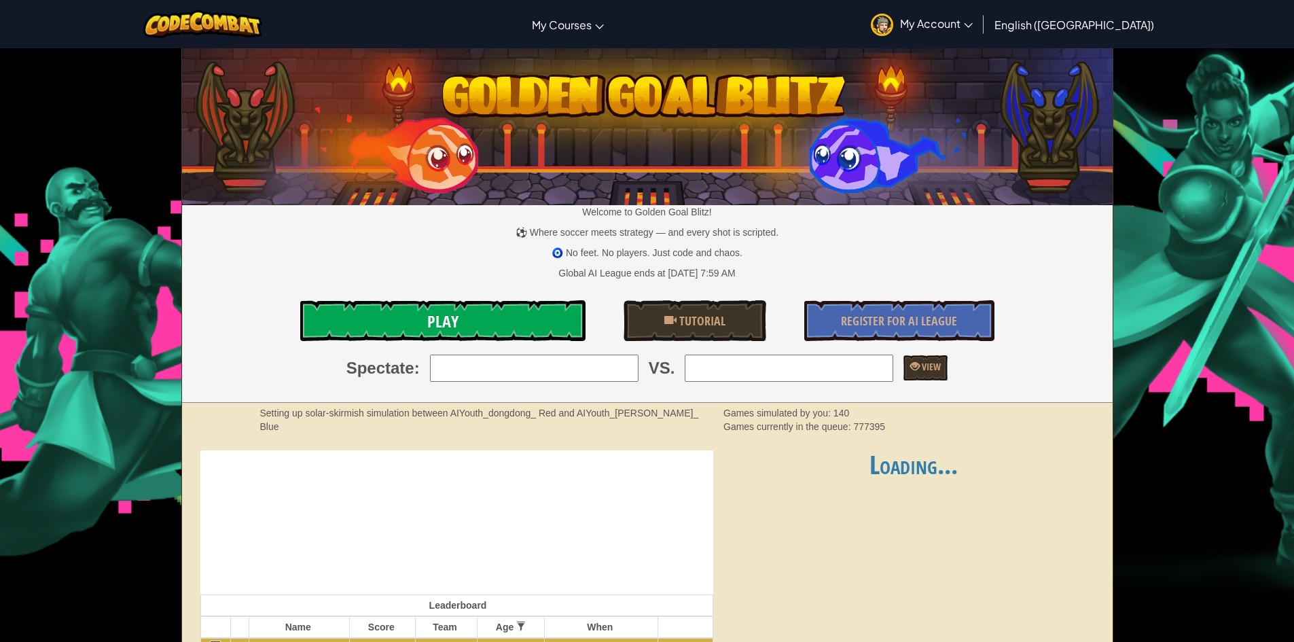
click at [507, 312] on link "Play" at bounding box center [442, 320] width 285 height 41
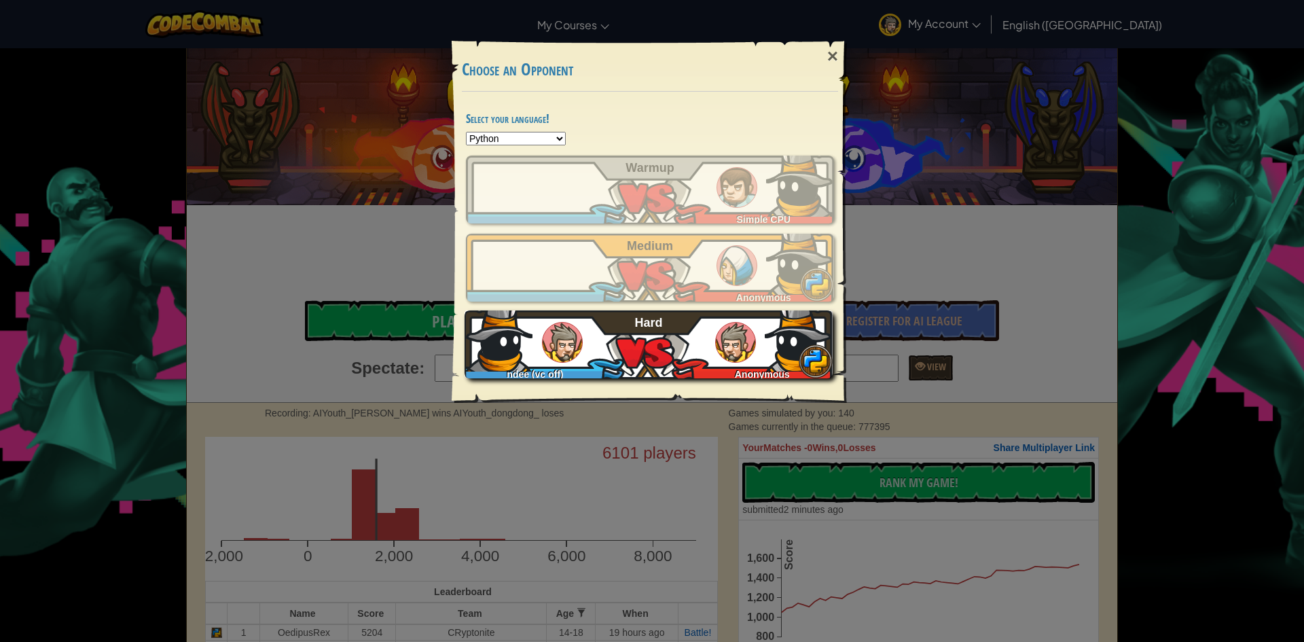
click at [723, 357] on img at bounding box center [735, 342] width 41 height 41
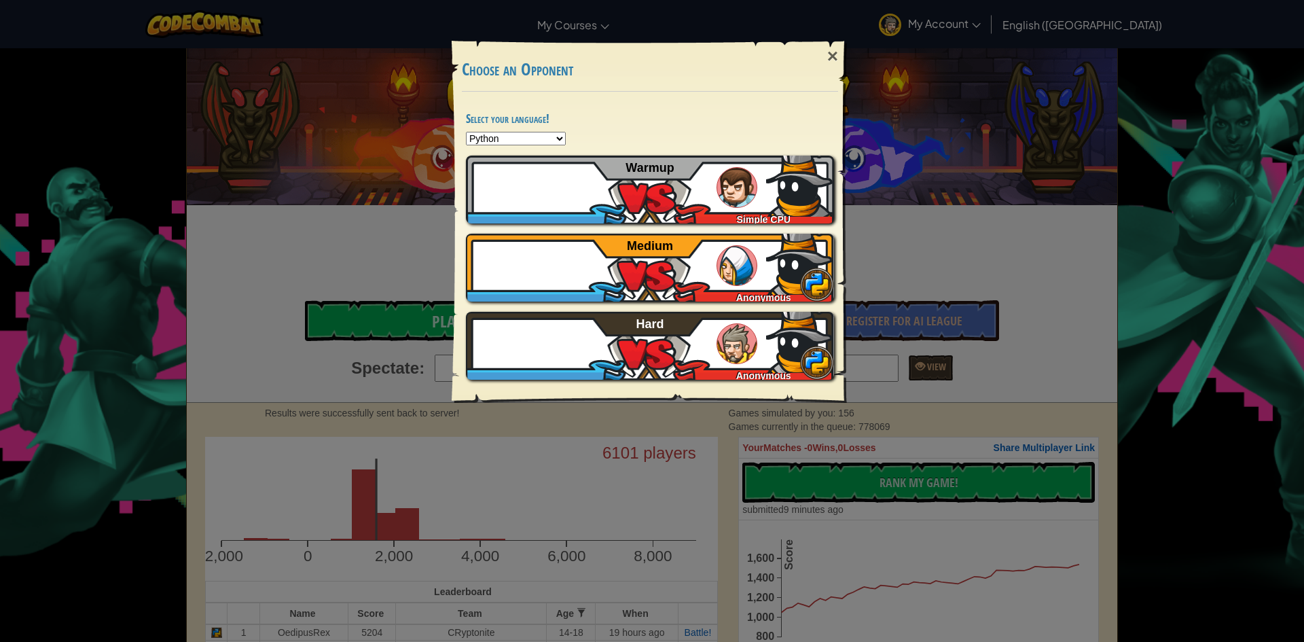
click at [928, 207] on div "× Choose an Opponent Select your language! Python JavaScript CoffeeScript Lua C…" at bounding box center [652, 321] width 1304 height 642
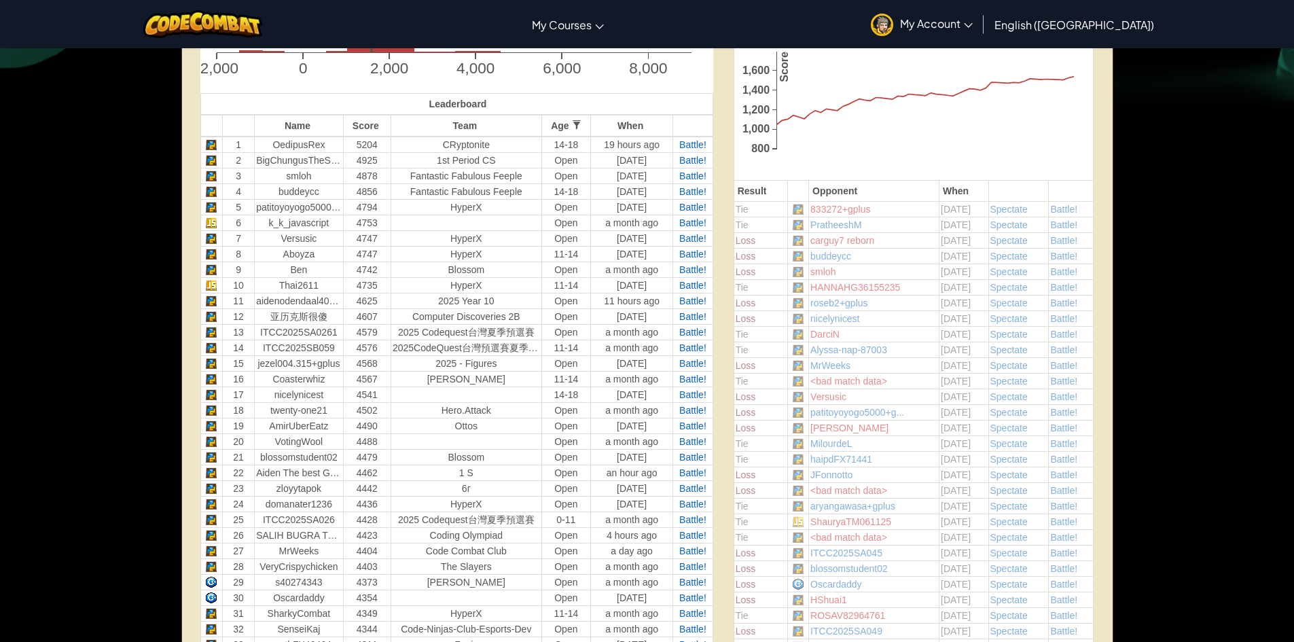
scroll to position [453, 0]
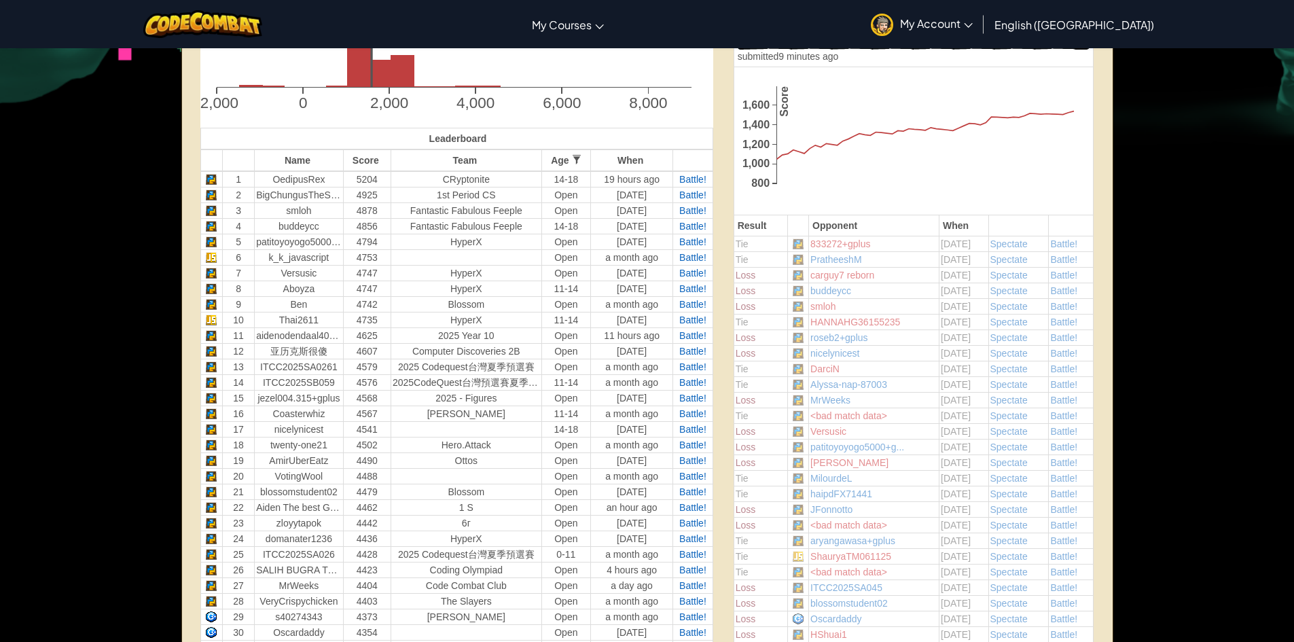
click at [867, 242] on td "833272+gplus" at bounding box center [874, 244] width 130 height 16
click at [1020, 238] on span "Spectate" at bounding box center [1008, 243] width 37 height 11
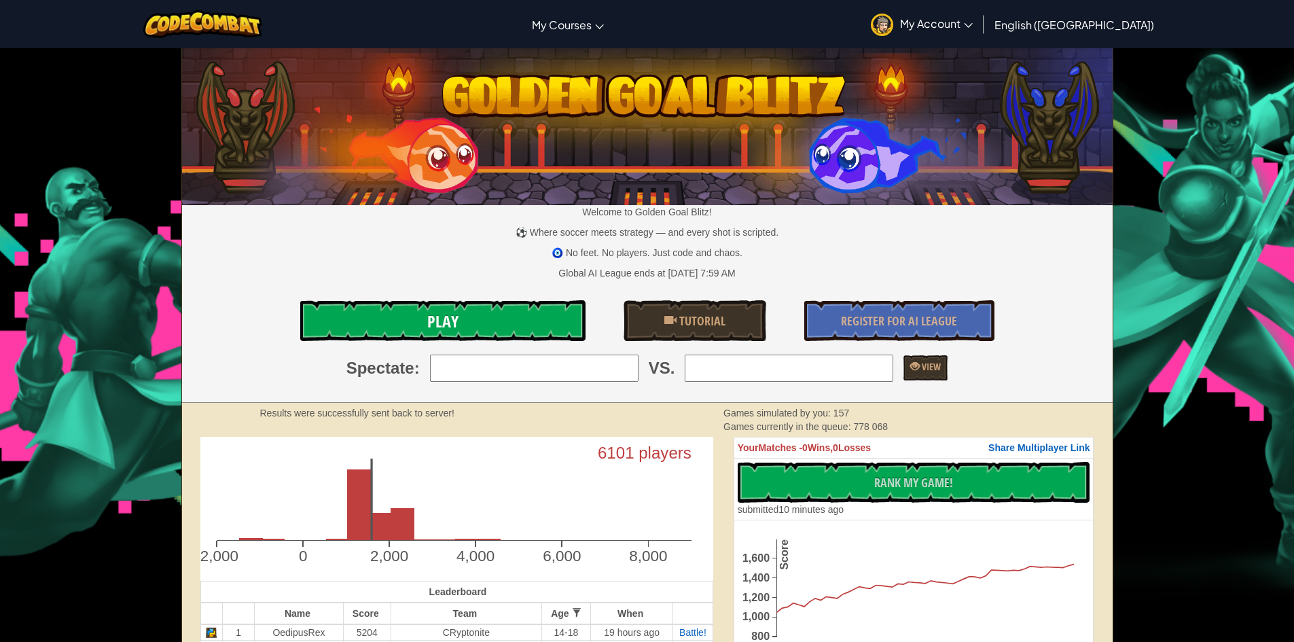
click at [513, 320] on link "Play" at bounding box center [442, 320] width 285 height 41
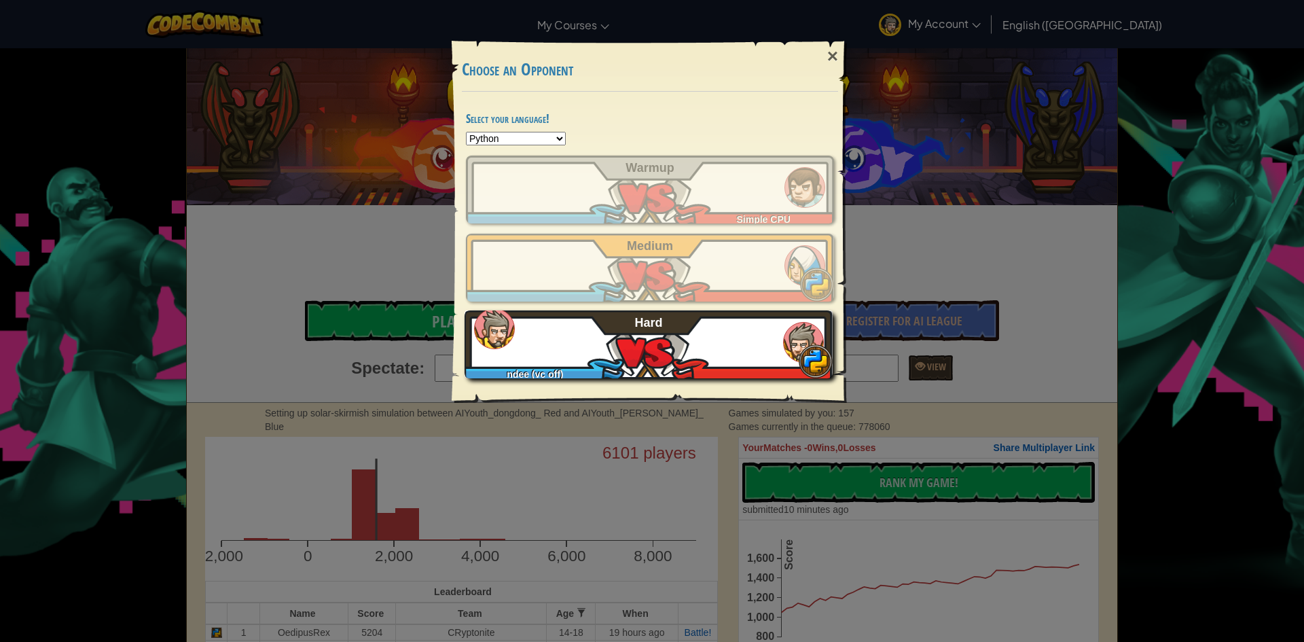
click at [585, 355] on div "ndee (vc off) Hard" at bounding box center [648, 344] width 368 height 68
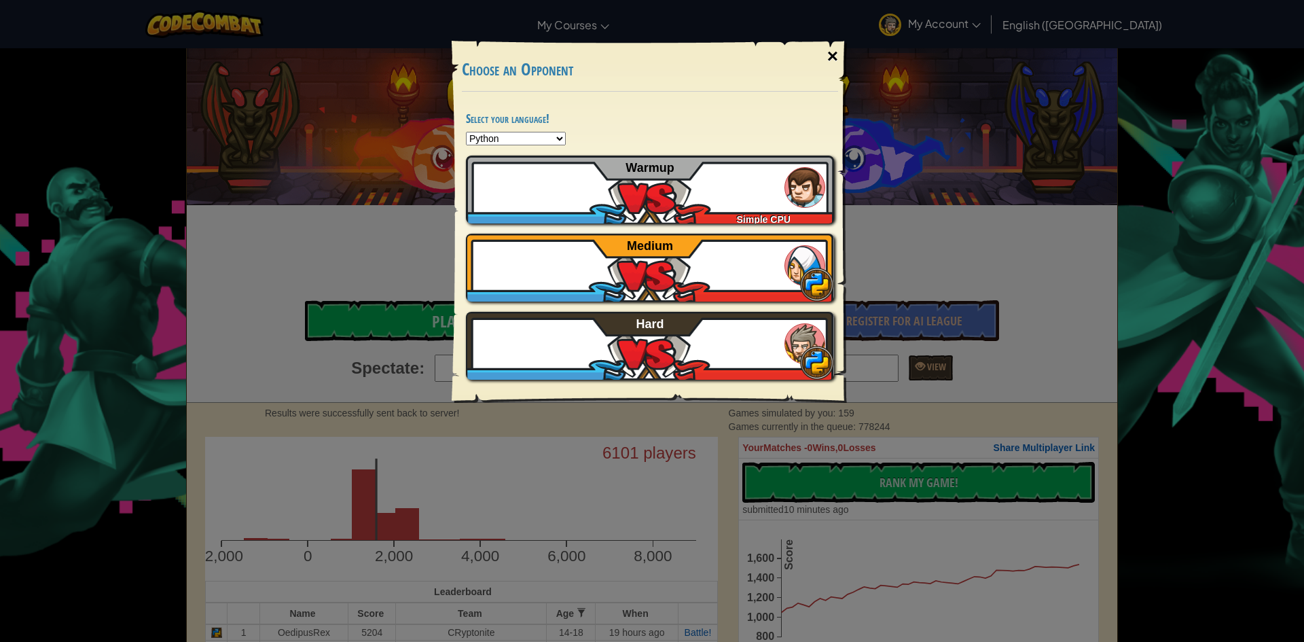
click at [837, 54] on div "×" at bounding box center [832, 56] width 31 height 39
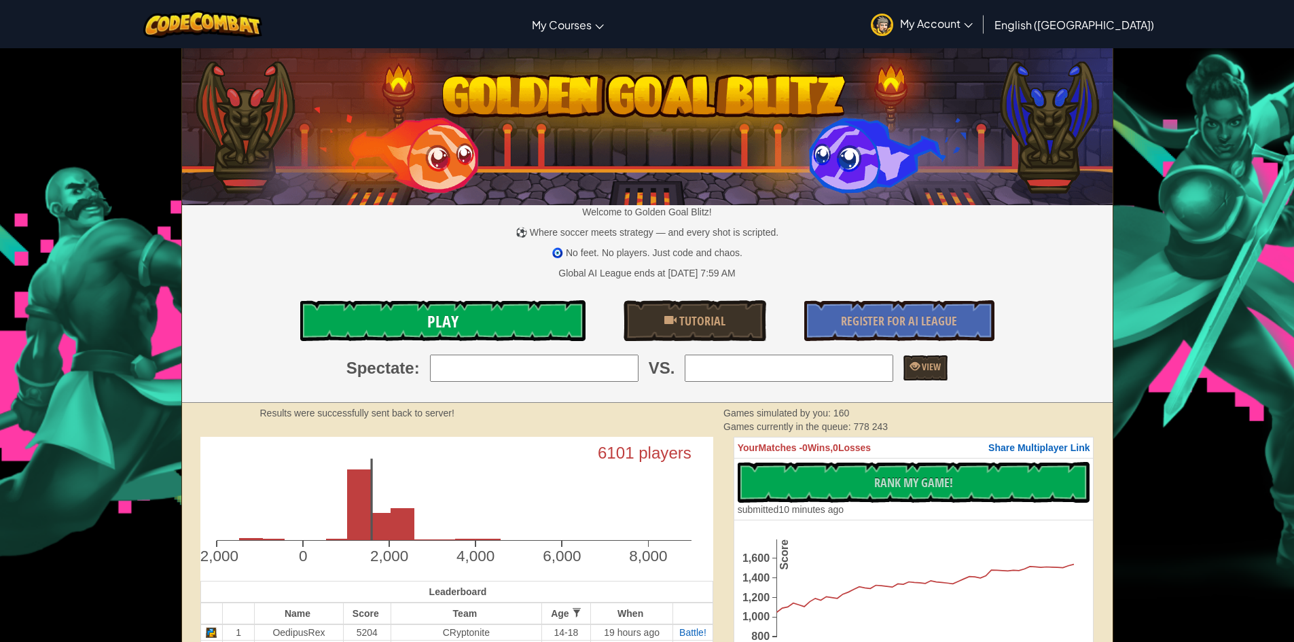
click at [505, 338] on link "Play" at bounding box center [442, 320] width 285 height 41
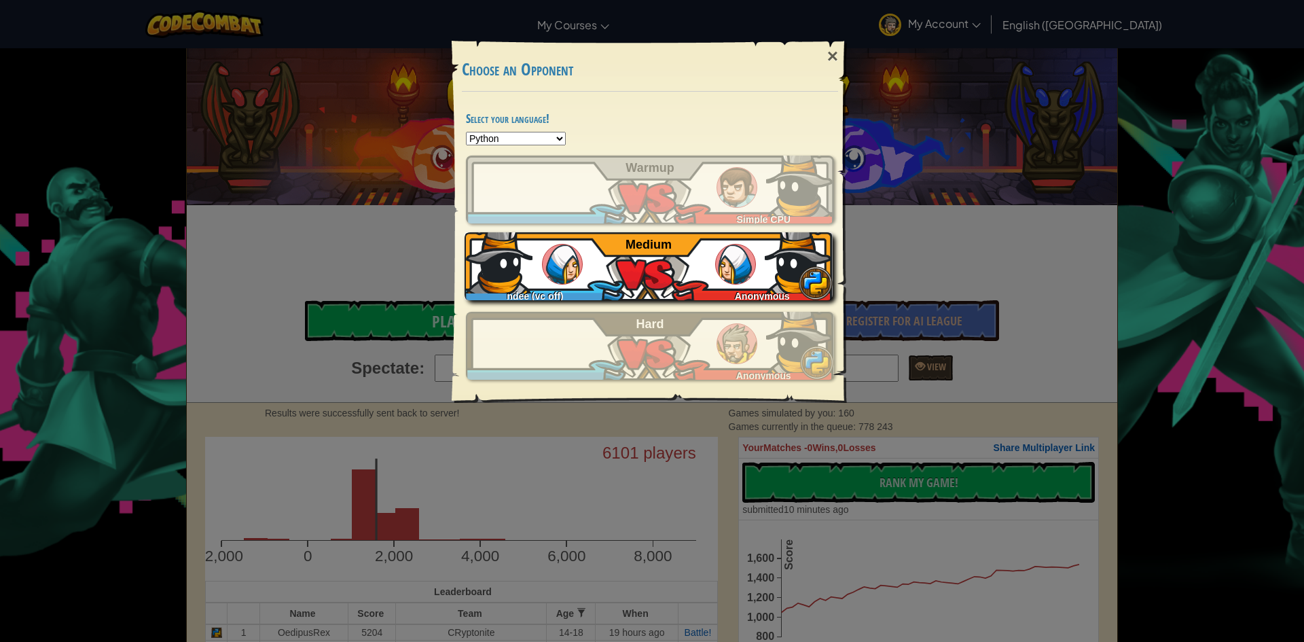
click at [644, 265] on div "ndee (vc off) Anonymous Medium" at bounding box center [648, 266] width 368 height 68
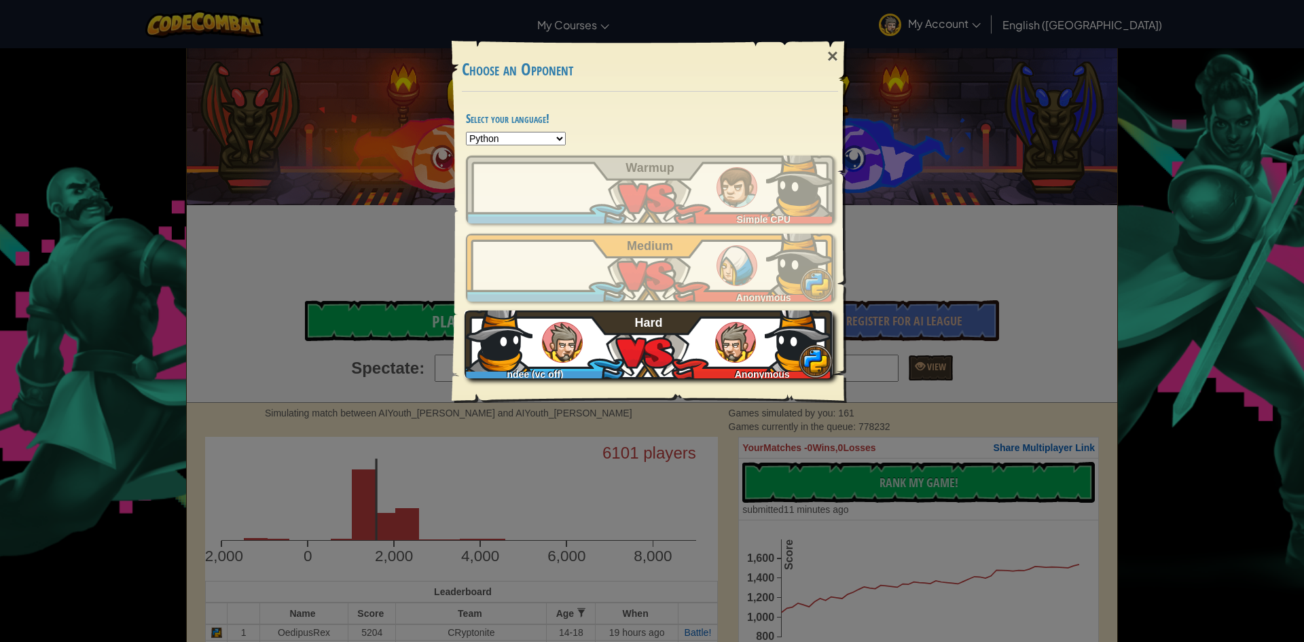
click at [664, 326] on div "ndee (vc off) Anonymous Hard" at bounding box center [648, 344] width 368 height 68
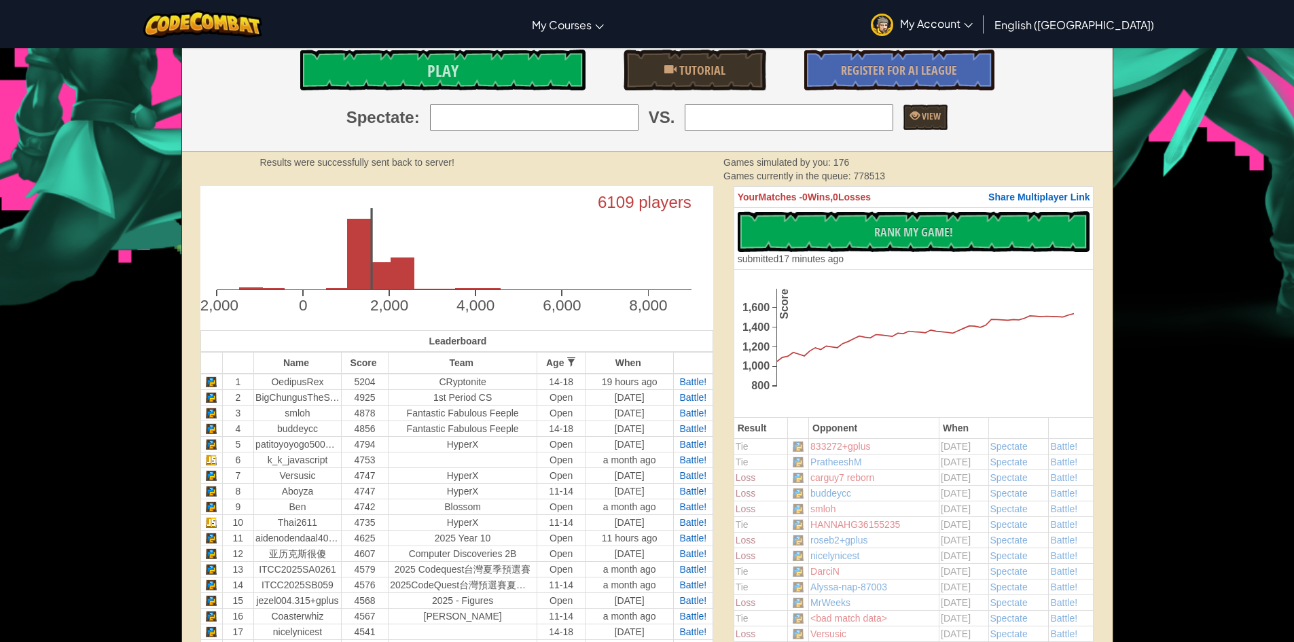
scroll to position [226, 0]
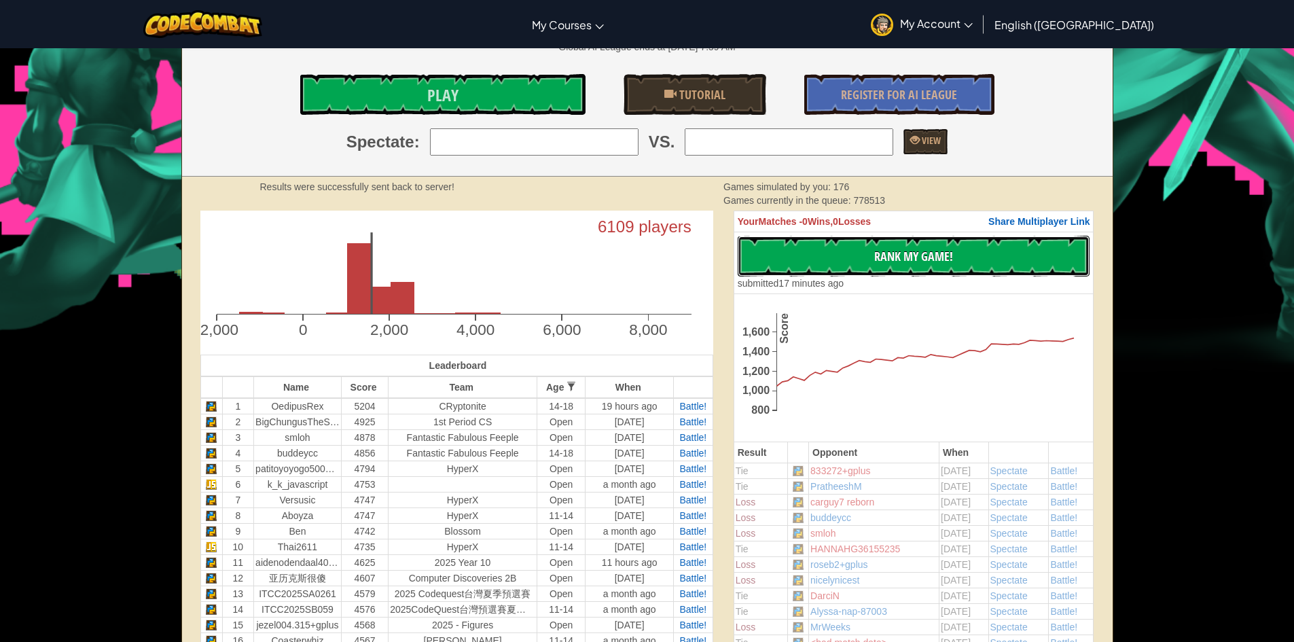
click at [856, 254] on button "No New Code to Rank Rank My Game! Submitting... Submitted for Ranking Failed to…" at bounding box center [913, 256] width 352 height 41
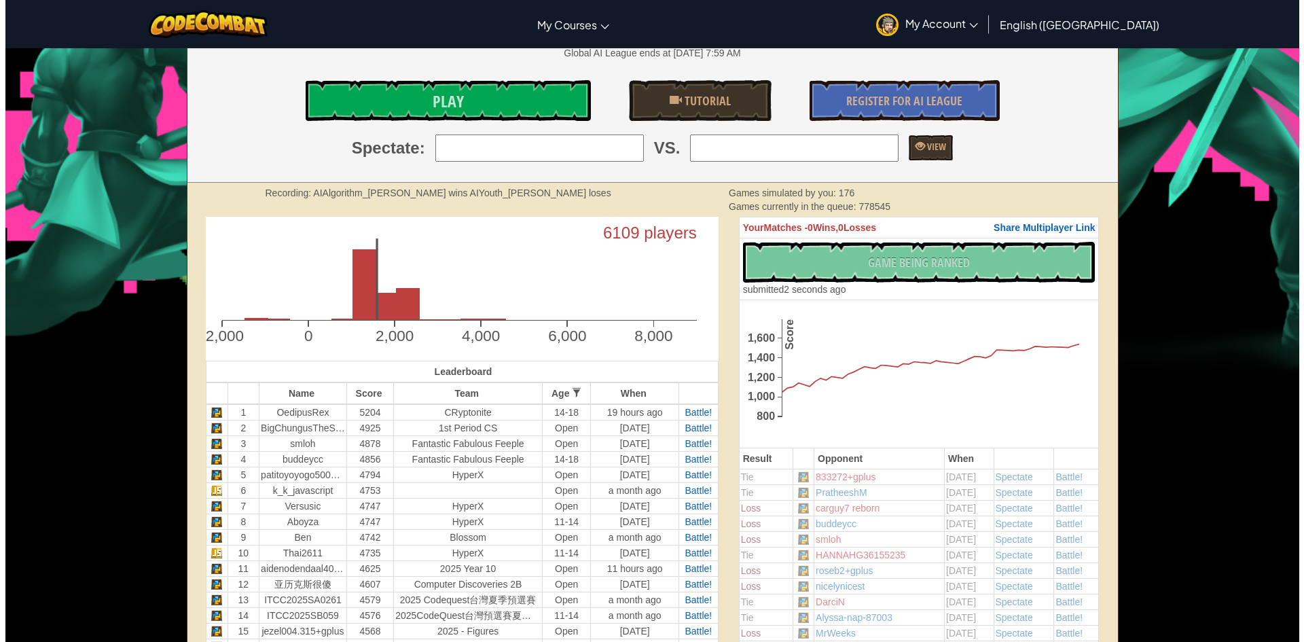
scroll to position [0, 0]
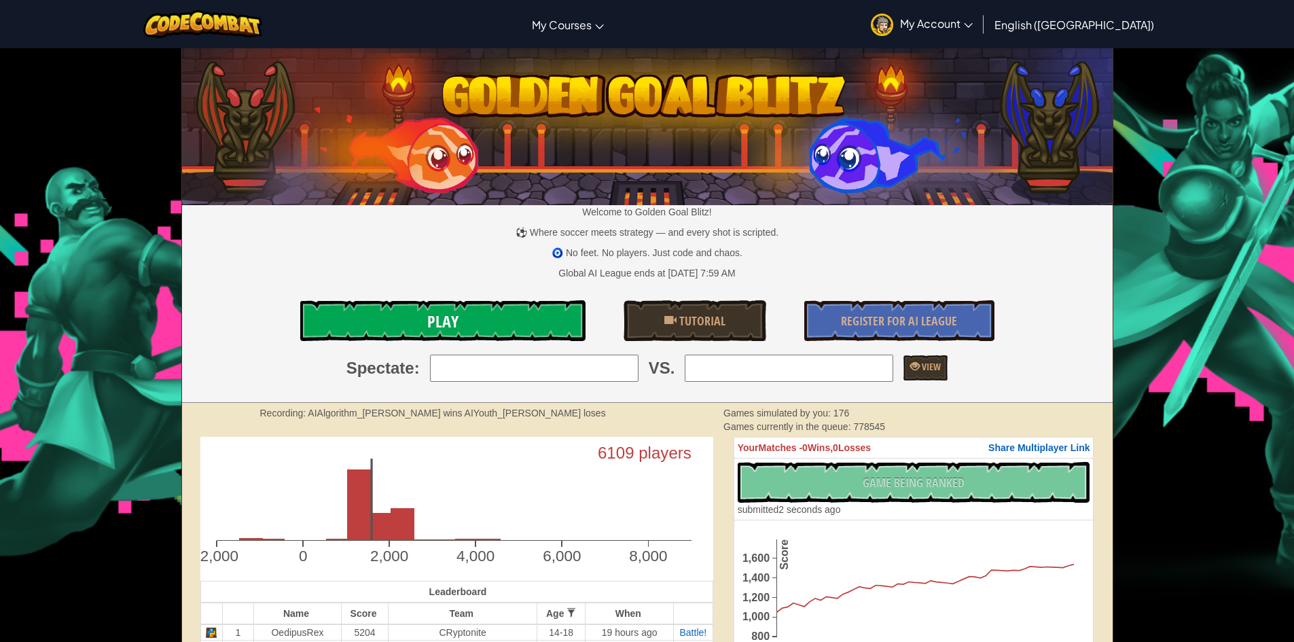
click at [540, 306] on link "Play" at bounding box center [442, 320] width 285 height 41
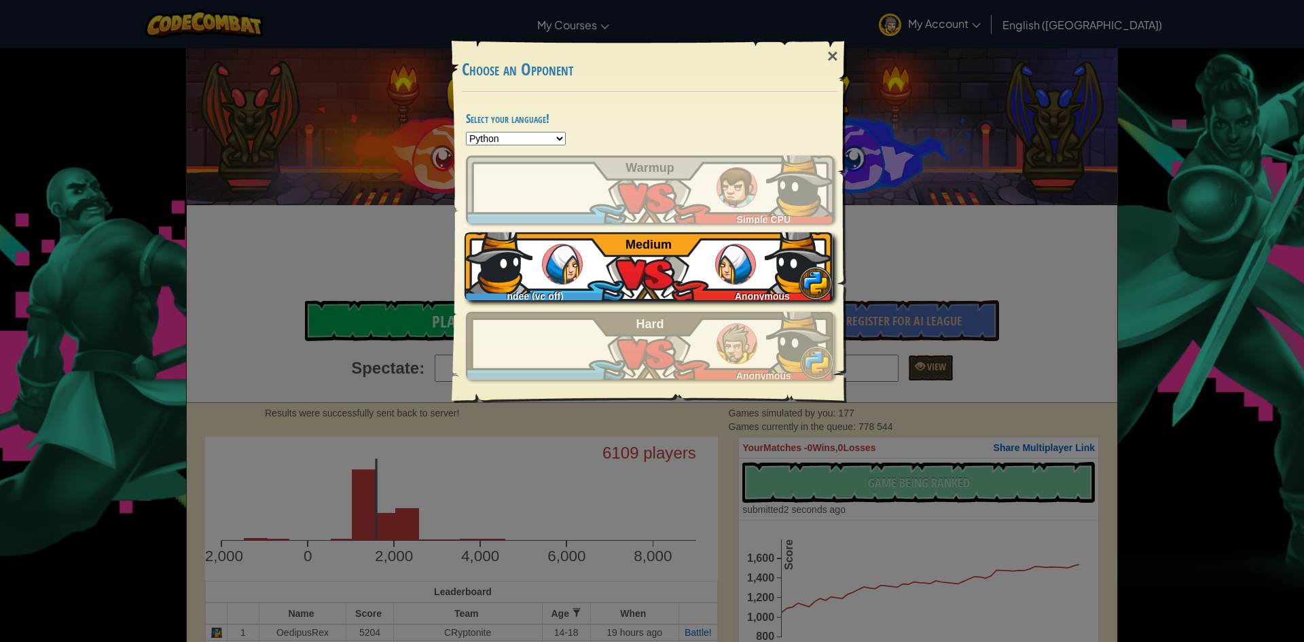
click at [672, 261] on div "ndee (vc off) Anonymous Medium" at bounding box center [648, 266] width 368 height 68
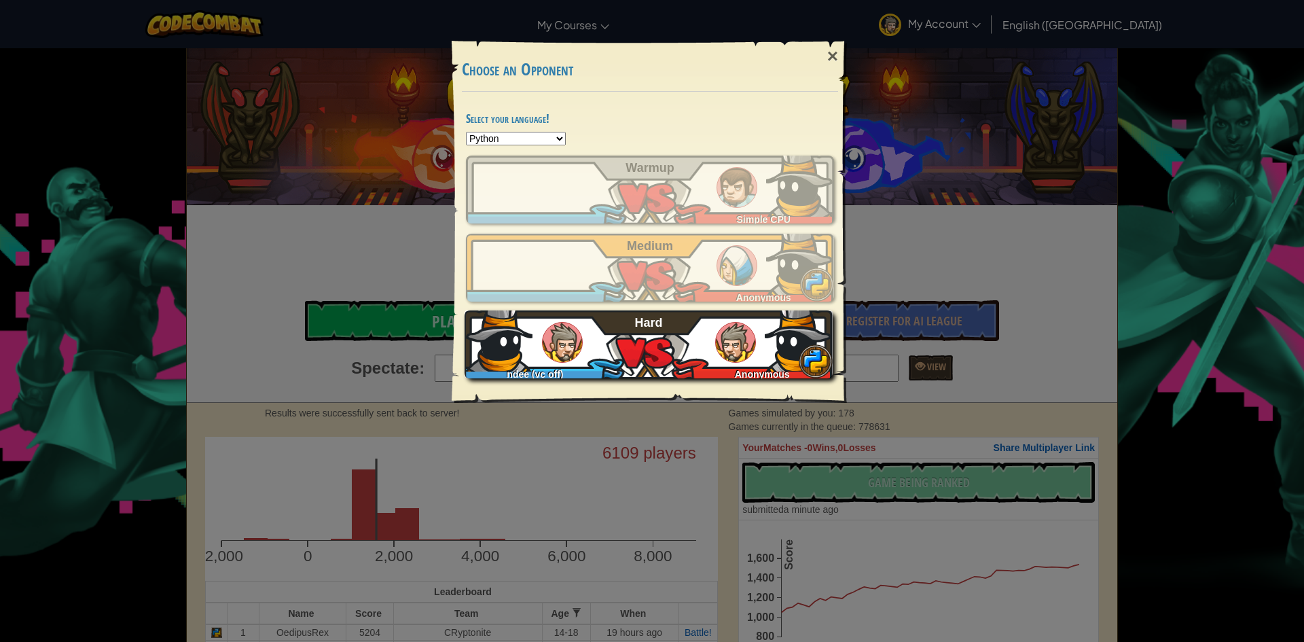
click at [659, 342] on div "ndee (vc off) Anonymous Hard" at bounding box center [648, 344] width 368 height 68
